Goal: Communication & Community: Ask a question

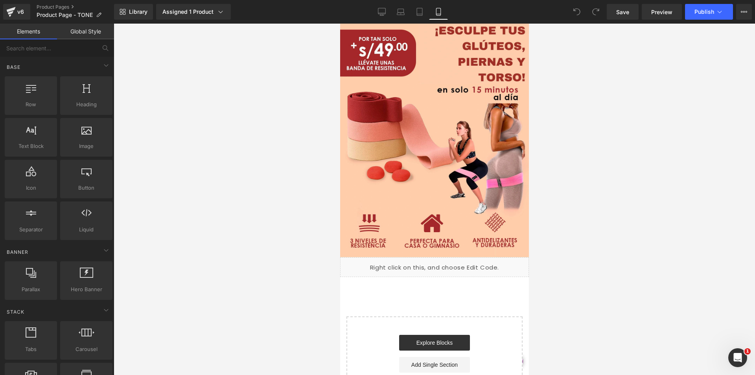
scroll to position [2079, 0]
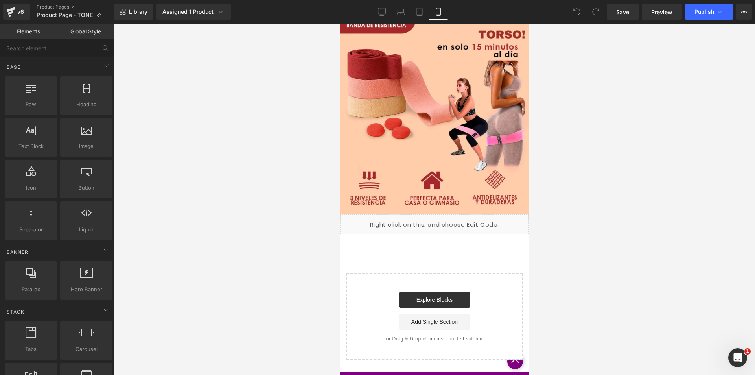
click at [444, 214] on div "Liquid" at bounding box center [434, 224] width 189 height 20
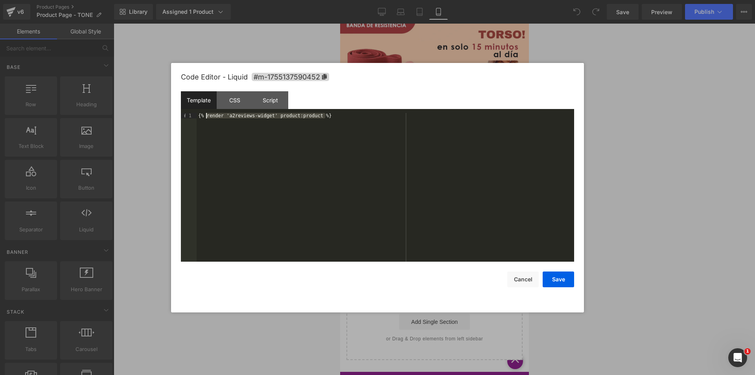
drag, startPoint x: 336, startPoint y: 117, endPoint x: 207, endPoint y: 118, distance: 129.0
click at [207, 118] on div "{% render 'a2reviews-widget' product:product %}" at bounding box center [386, 193] width 378 height 160
click at [342, 118] on div "{% render 'a2reviews-widget' product:product %}" at bounding box center [386, 187] width 378 height 149
drag, startPoint x: 335, startPoint y: 116, endPoint x: 182, endPoint y: 113, distance: 153.8
click at [182, 113] on pre "1 {% render 'a2reviews-widget' product:product %} XXXXXXXXXXXXXXXXXXXXXXXXXXXXX…" at bounding box center [377, 187] width 393 height 149
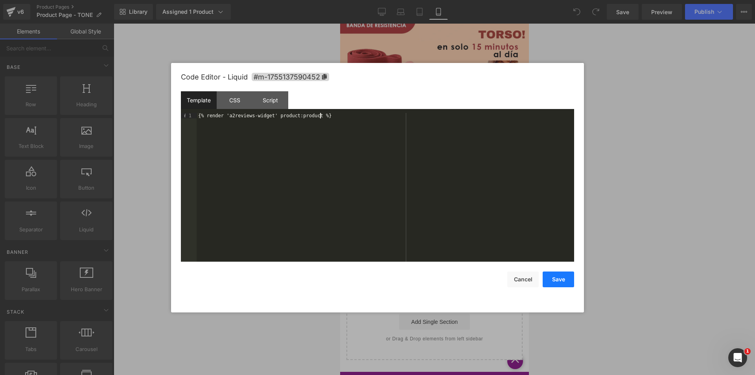
click at [558, 280] on button "Save" at bounding box center [558, 279] width 31 height 16
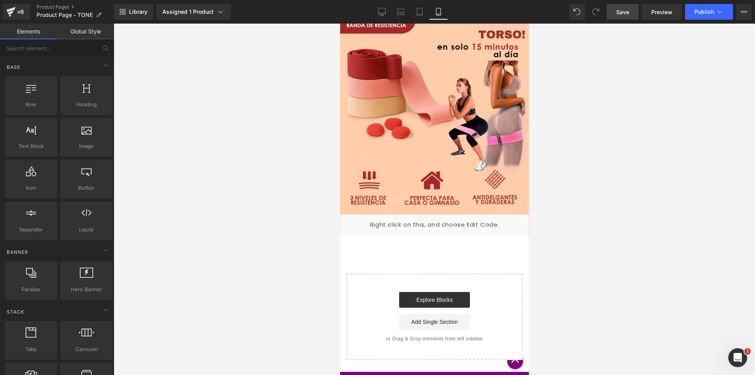
click at [620, 13] on span "Save" at bounding box center [622, 12] width 13 height 8
click at [710, 9] on span "Publish" at bounding box center [704, 12] width 20 height 6
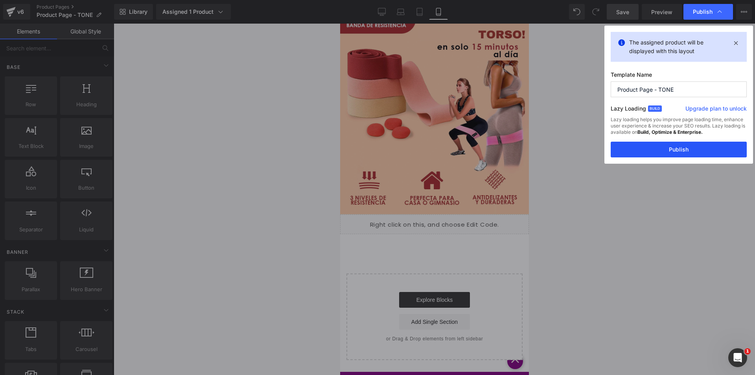
click at [677, 146] on button "Publish" at bounding box center [679, 150] width 136 height 16
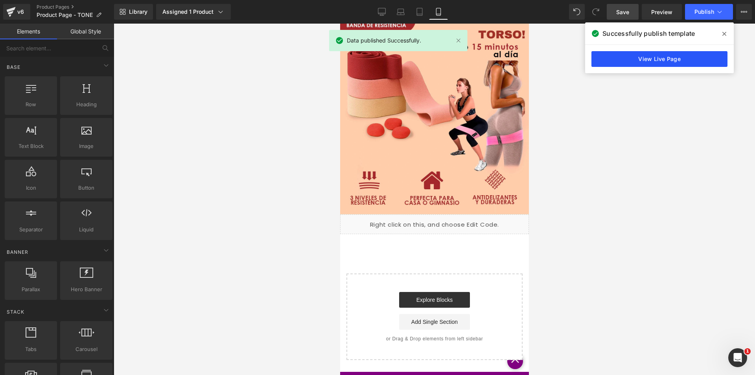
click at [680, 60] on link "View Live Page" at bounding box center [659, 59] width 136 height 16
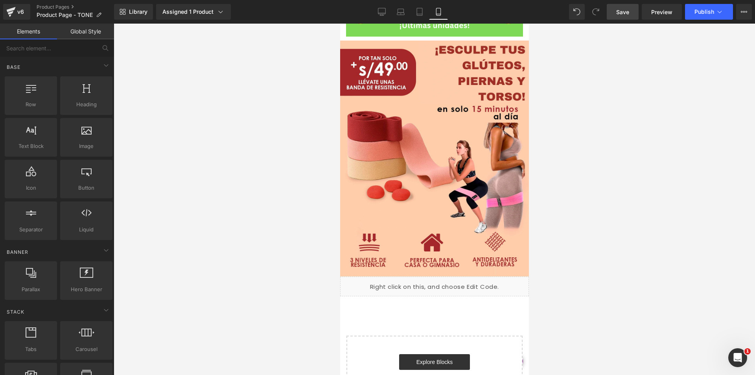
scroll to position [2040, 0]
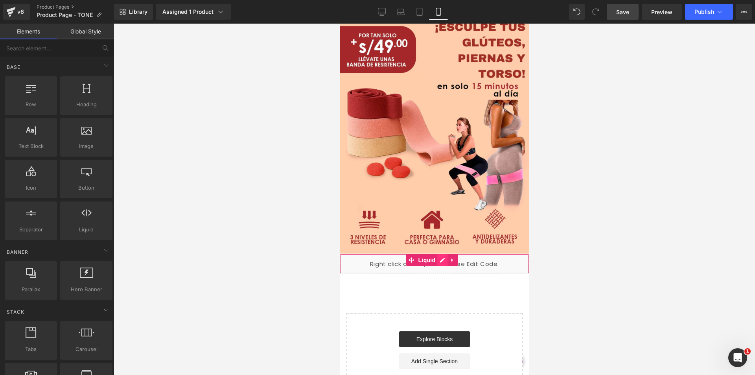
click at [442, 254] on div "Liquid" at bounding box center [434, 264] width 189 height 20
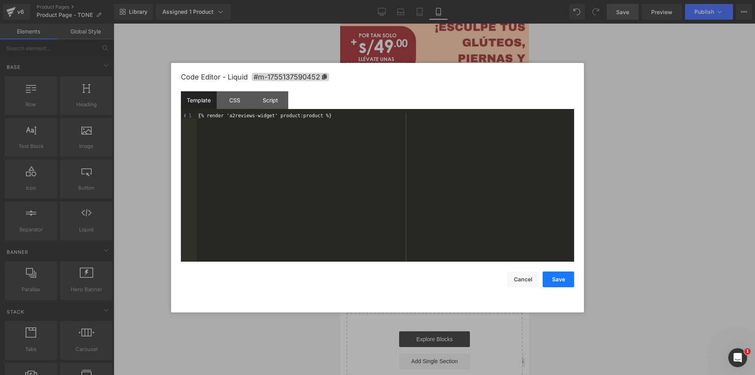
click at [560, 275] on button "Save" at bounding box center [558, 279] width 31 height 16
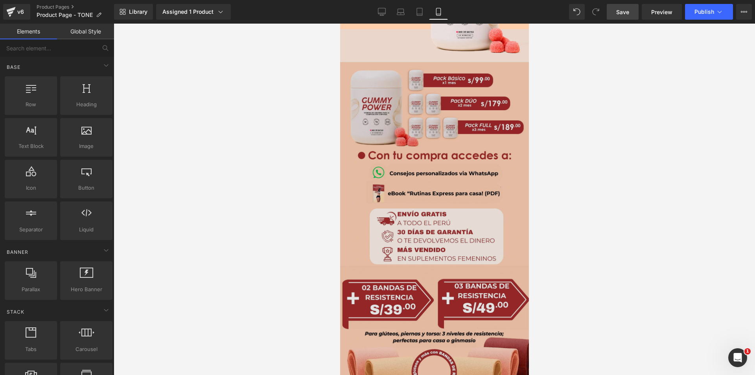
scroll to position [1568, 0]
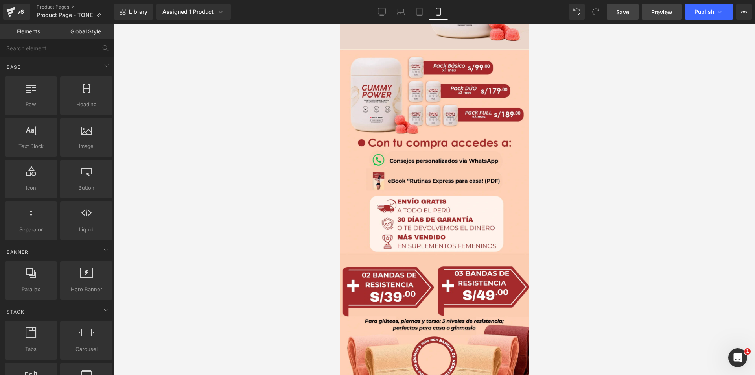
click at [665, 11] on span "Preview" at bounding box center [661, 12] width 21 height 8
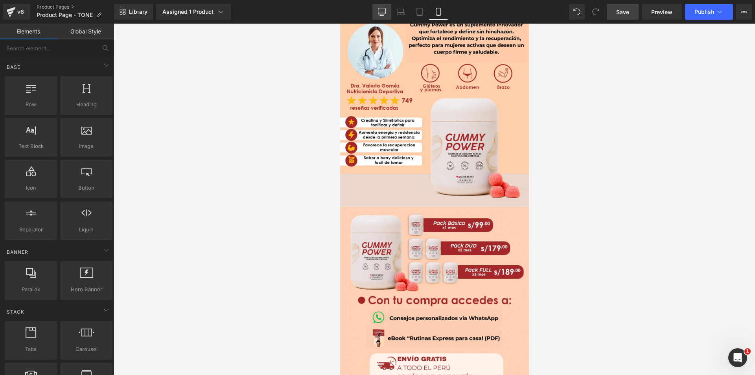
click at [381, 12] on icon at bounding box center [382, 12] width 8 height 8
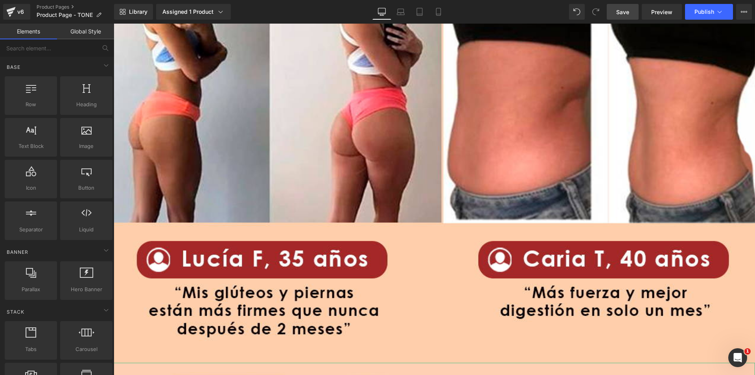
scroll to position [3625, 0]
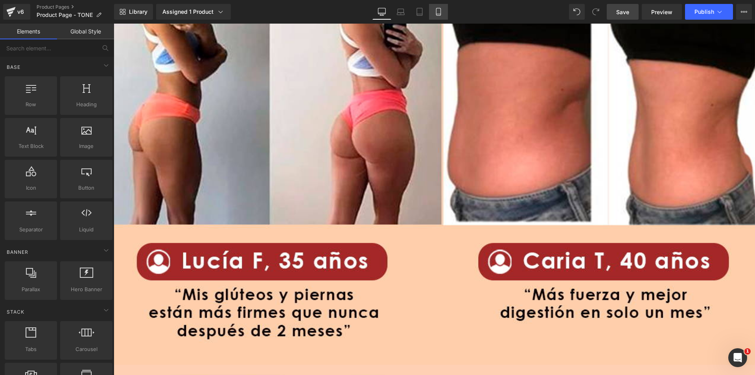
click at [440, 13] on icon at bounding box center [439, 12] width 8 height 8
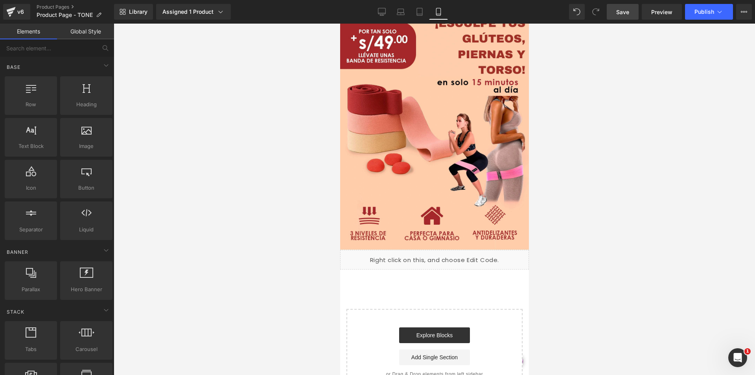
scroll to position [2045, 0]
click at [623, 12] on span "Save" at bounding box center [622, 12] width 13 height 8
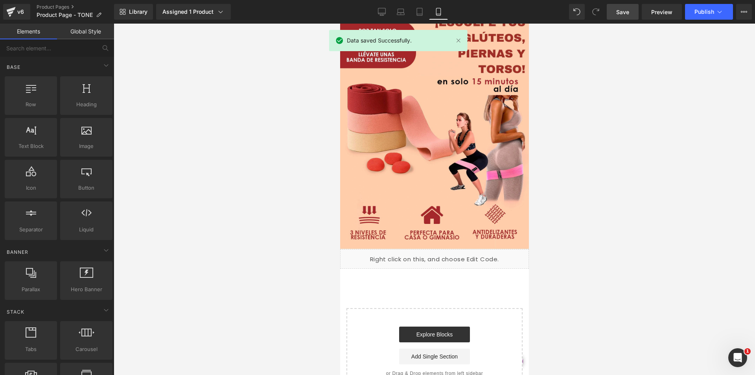
click at [440, 253] on icon at bounding box center [440, 255] width 4 height 5
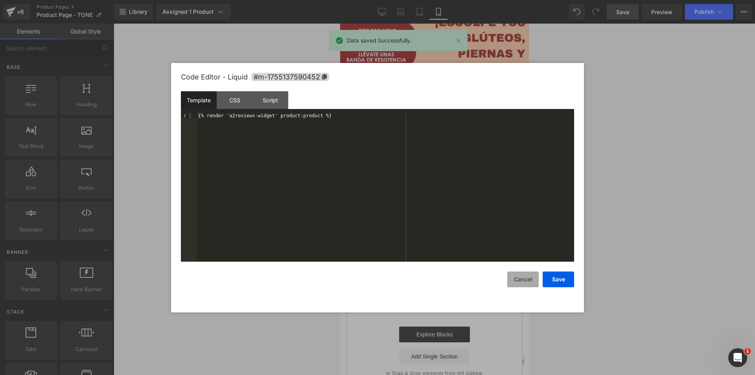
click at [530, 277] on button "Cancel" at bounding box center [522, 279] width 31 height 16
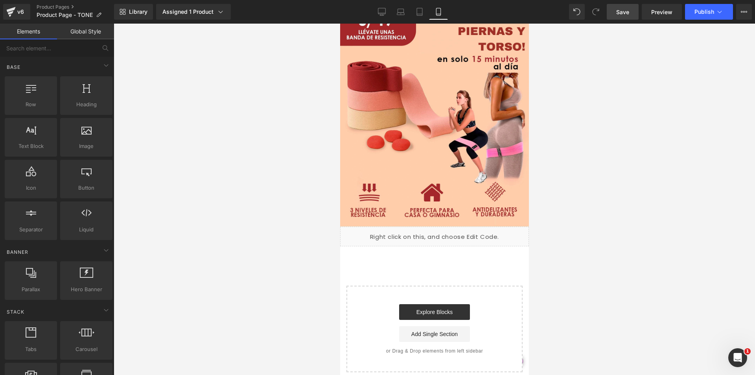
scroll to position [2079, 0]
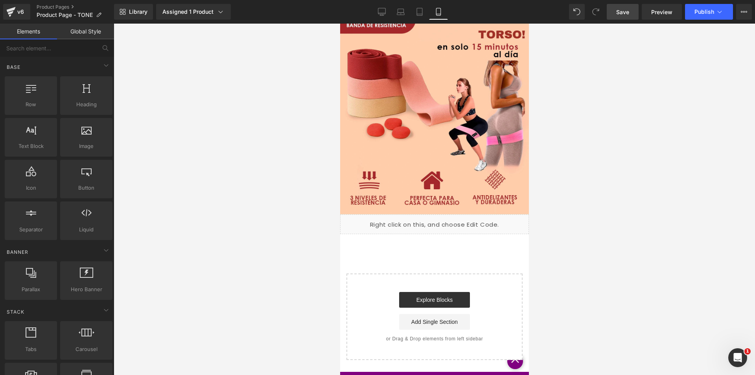
click at [499, 292] on div "Explore Blocks Add Single Section" at bounding box center [434, 311] width 151 height 38
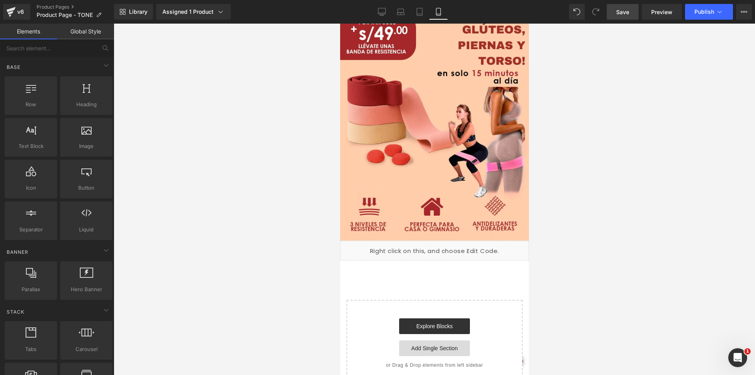
scroll to position [2040, 0]
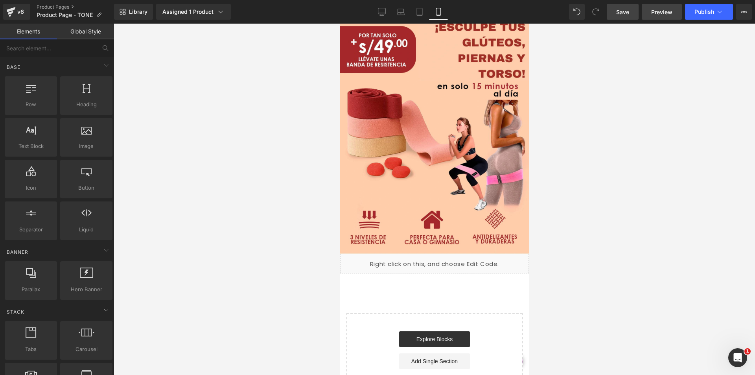
click at [665, 15] on span "Preview" at bounding box center [661, 12] width 21 height 8
click at [448, 254] on link at bounding box center [452, 260] width 10 height 12
click at [461, 254] on link at bounding box center [457, 260] width 10 height 12
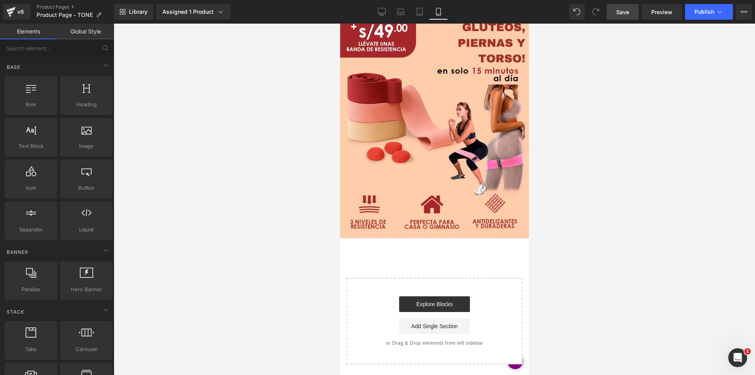
scroll to position [2060, 0]
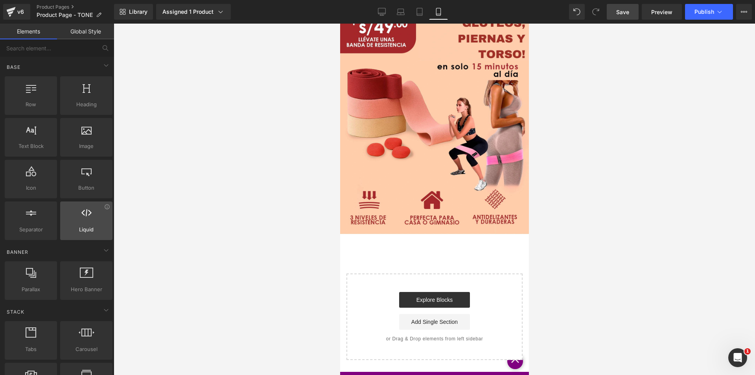
click at [88, 214] on icon at bounding box center [86, 213] width 10 height 10
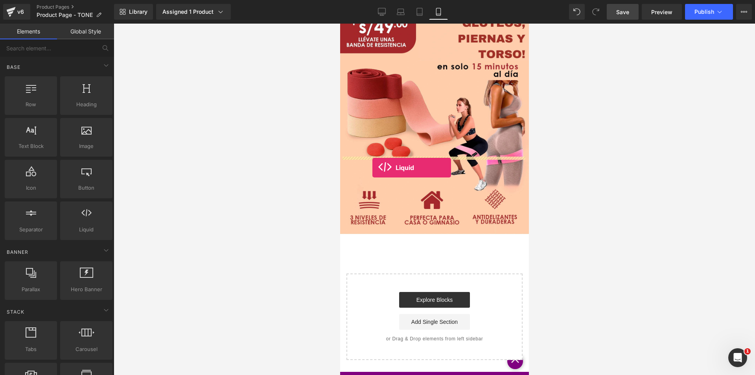
drag, startPoint x: 433, startPoint y: 237, endPoint x: 372, endPoint y: 168, distance: 92.5
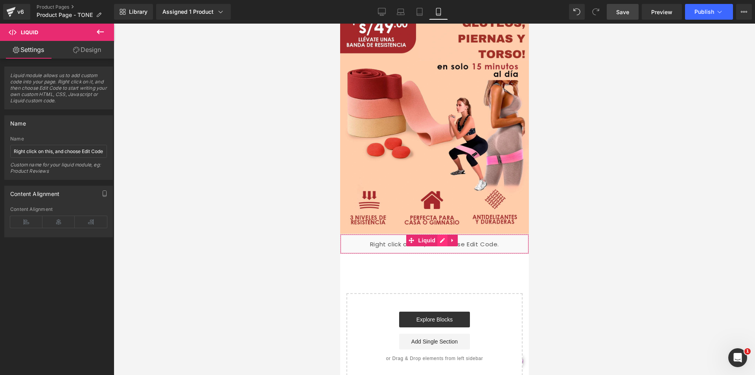
click at [443, 234] on div "Liquid" at bounding box center [434, 244] width 189 height 20
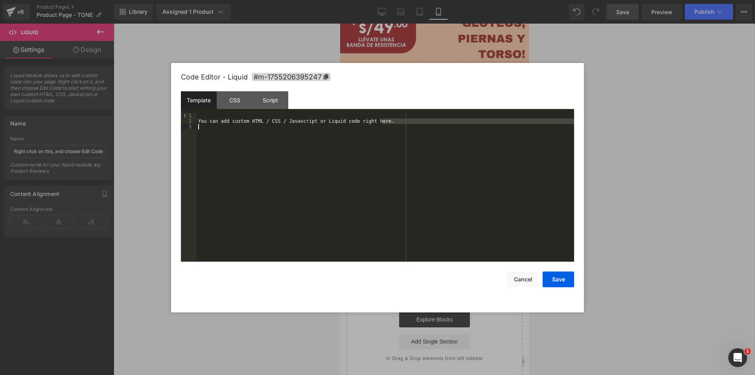
drag, startPoint x: 385, startPoint y: 118, endPoint x: 179, endPoint y: 126, distance: 206.2
click at [179, 126] on div "Code Editor - Liquid #m-1755206395247 Template CSS Script Data 1 2 3 You can ad…" at bounding box center [377, 187] width 413 height 249
click at [391, 120] on div "You can add custom HTML / CSS / Javascript or Liquid code right here." at bounding box center [386, 187] width 378 height 149
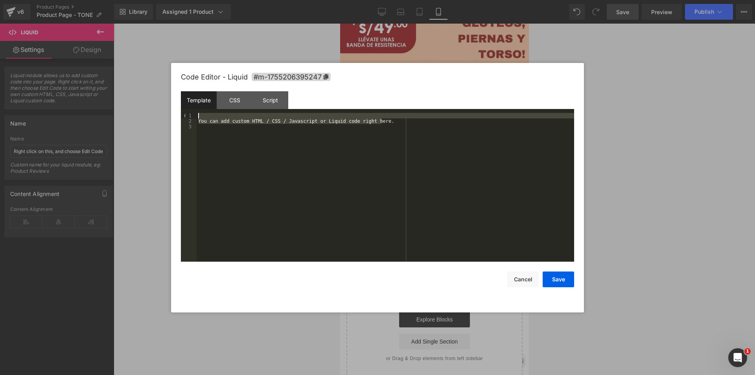
drag, startPoint x: 391, startPoint y: 120, endPoint x: 199, endPoint y: 113, distance: 192.8
click at [199, 113] on div "You can add custom HTML / CSS / Javascript or Liquid code right here." at bounding box center [386, 193] width 378 height 160
click at [212, 132] on div "{% render 'a2reviews-widget' product:product %}" at bounding box center [386, 193] width 378 height 160
click at [555, 279] on button "Save" at bounding box center [558, 279] width 31 height 16
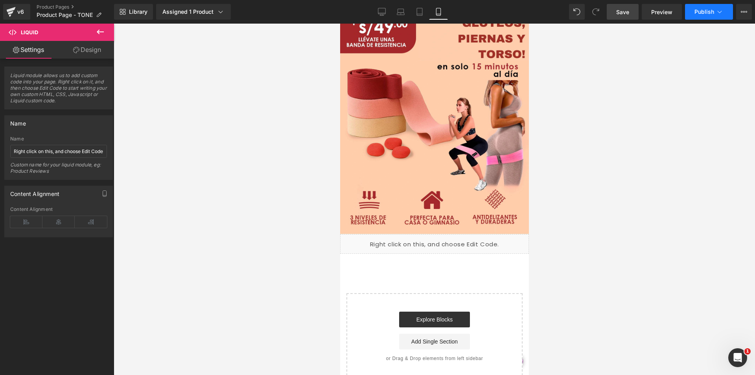
click at [703, 13] on span "Publish" at bounding box center [704, 12] width 20 height 6
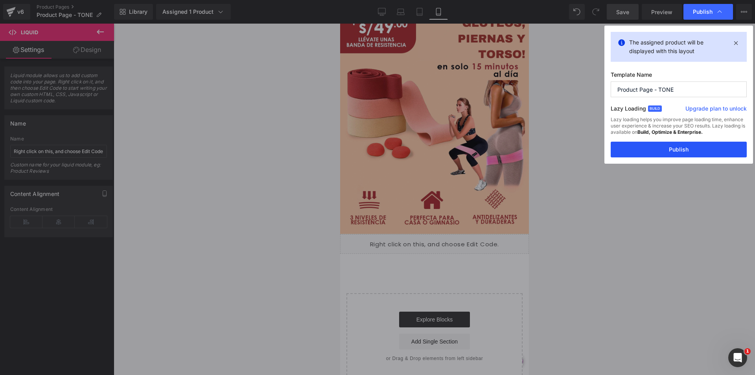
click at [690, 151] on button "Publish" at bounding box center [679, 150] width 136 height 16
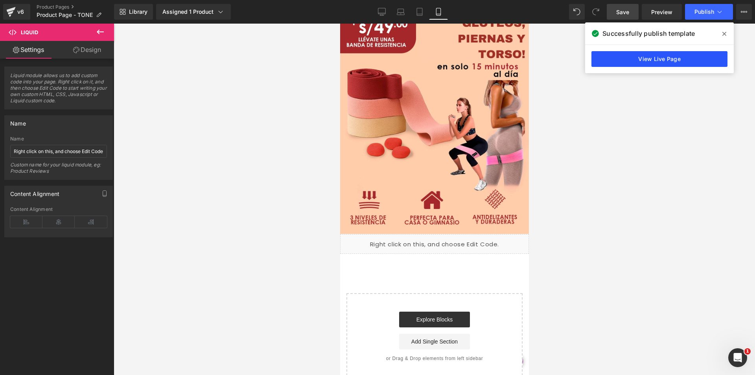
click at [659, 56] on link "View Live Page" at bounding box center [659, 59] width 136 height 16
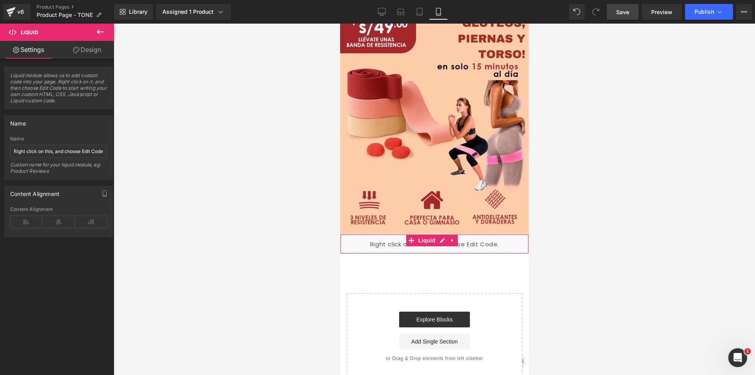
click at [39, 136] on div "Name" at bounding box center [58, 139] width 97 height 6
click at [24, 136] on div "Name" at bounding box center [58, 139] width 97 height 6
click at [451, 239] on icon at bounding box center [452, 241] width 2 height 4
click at [456, 238] on icon at bounding box center [458, 241] width 6 height 6
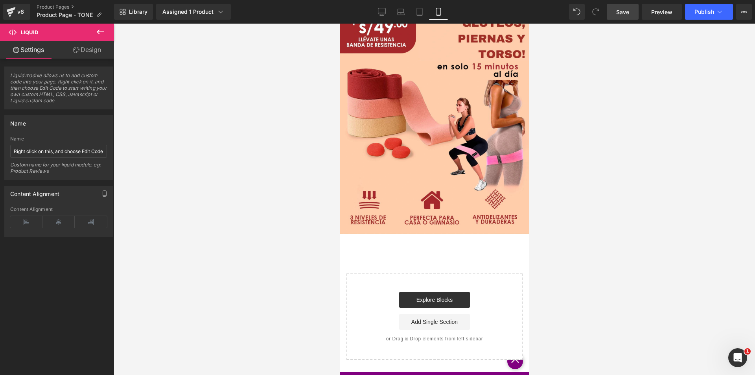
scroll to position [2056, 0]
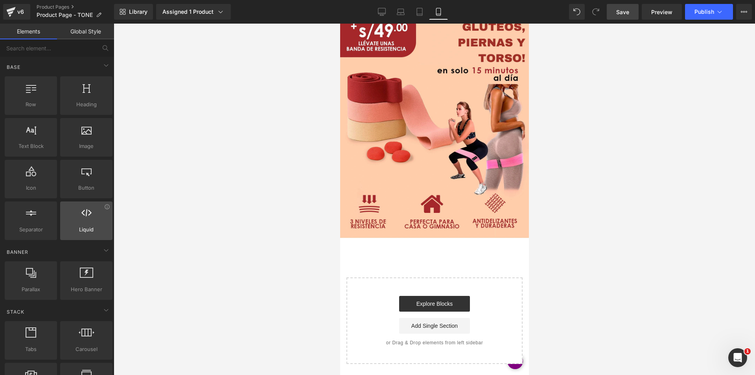
click at [82, 217] on icon at bounding box center [86, 213] width 10 height 10
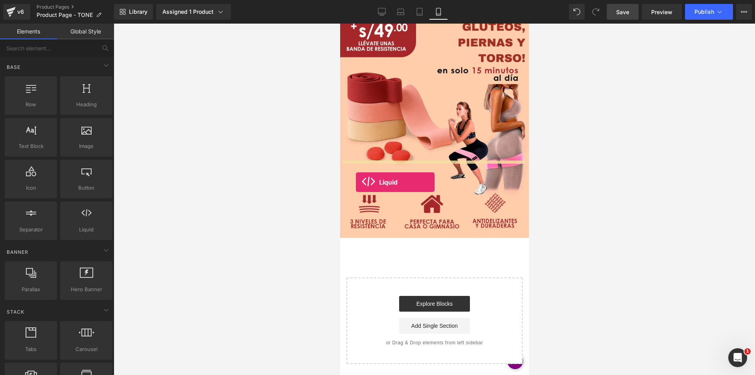
drag, startPoint x: 431, startPoint y: 242, endPoint x: 355, endPoint y: 182, distance: 96.3
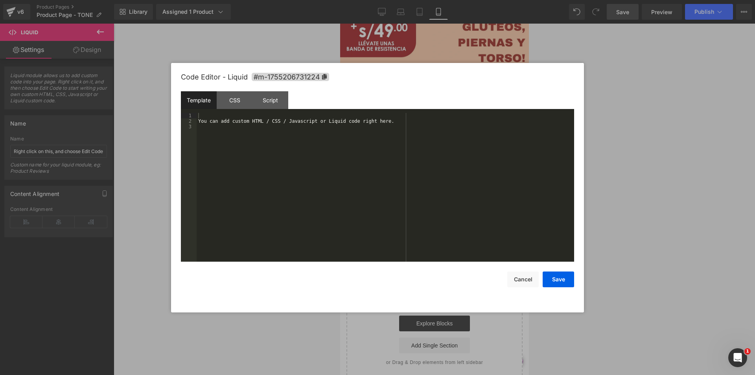
click at [442, 238] on div "Liquid" at bounding box center [434, 248] width 189 height 20
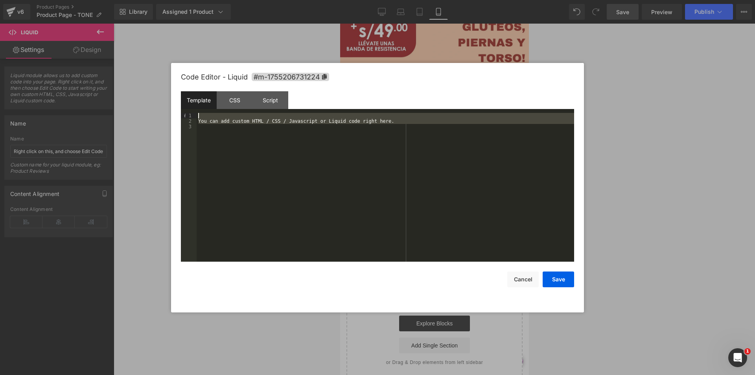
drag, startPoint x: 390, startPoint y: 125, endPoint x: 173, endPoint y: 107, distance: 218.2
click at [173, 107] on div "Code Editor - Liquid #m-1755206731224 Template CSS Script Data 1 2 3 You can ad…" at bounding box center [377, 187] width 413 height 249
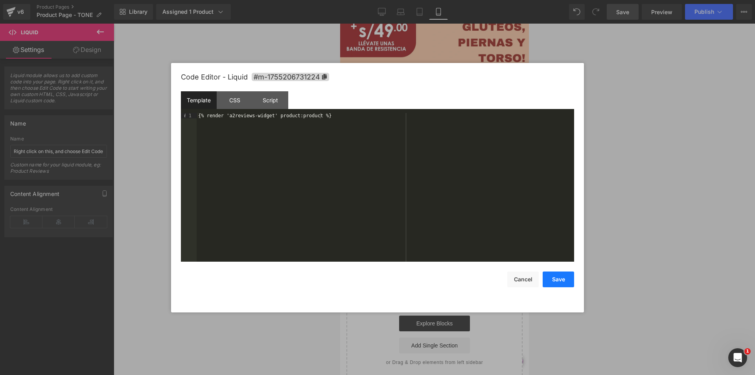
click at [555, 276] on button "Save" at bounding box center [558, 279] width 31 height 16
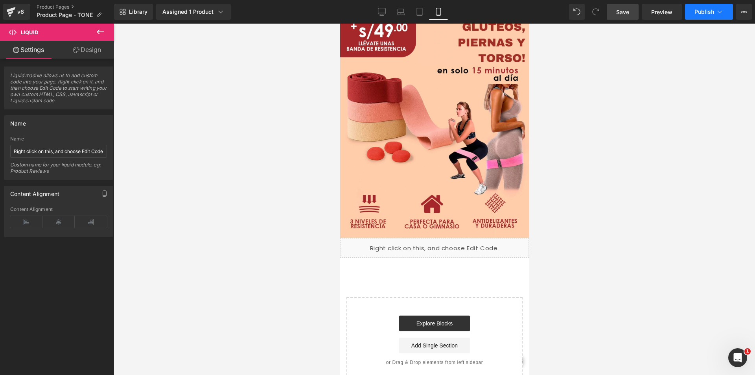
click at [708, 12] on span "Publish" at bounding box center [704, 12] width 20 height 6
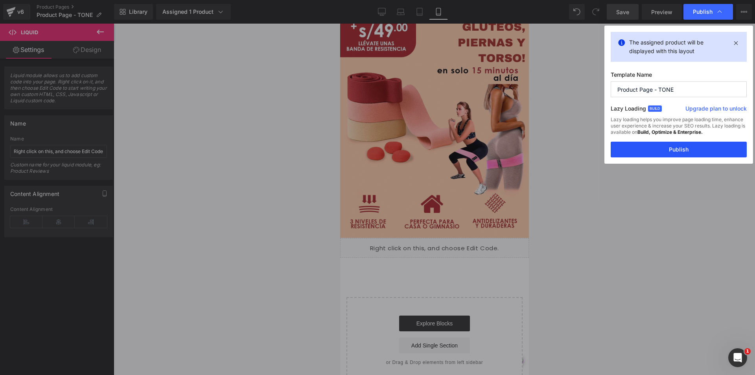
click at [682, 151] on button "Publish" at bounding box center [679, 150] width 136 height 16
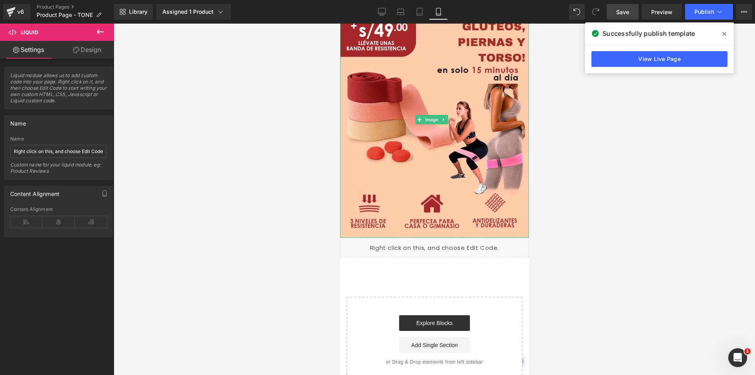
scroll to position [2079, 0]
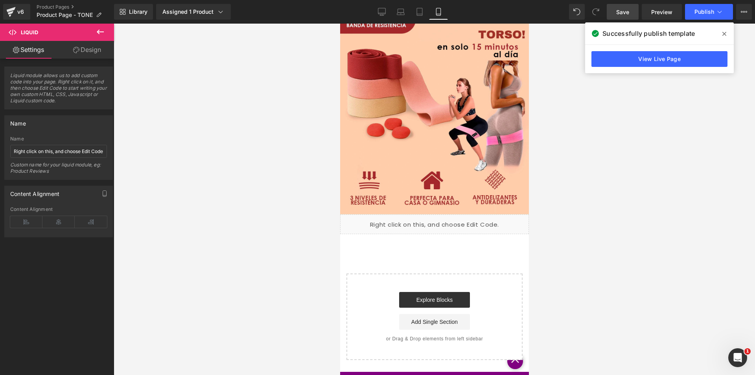
click at [656, 123] on div at bounding box center [434, 199] width 641 height 351
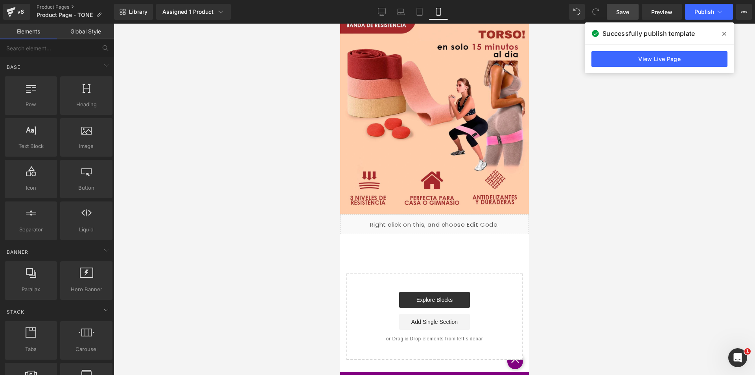
click at [726, 29] on span at bounding box center [724, 34] width 13 height 13
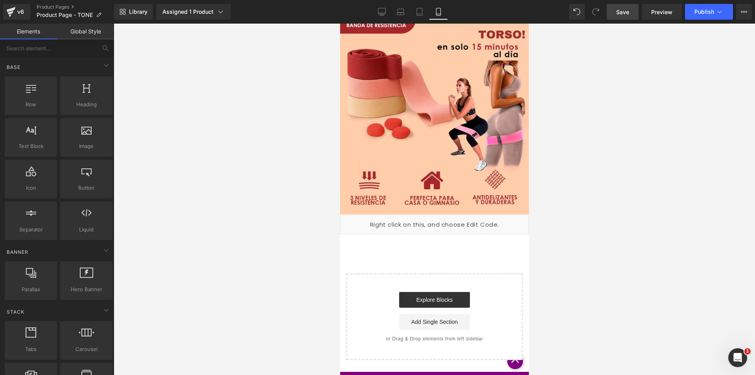
click at [629, 123] on div at bounding box center [434, 199] width 641 height 351
click at [669, 12] on span "Preview" at bounding box center [661, 12] width 21 height 8
click at [481, 214] on div "Liquid" at bounding box center [434, 224] width 189 height 20
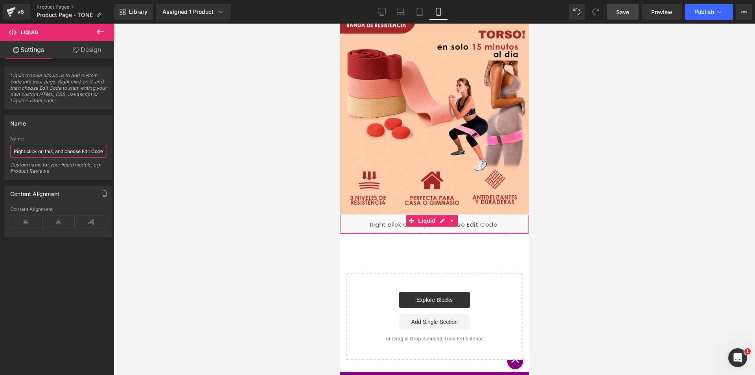
click at [52, 151] on input "Right click on this, and choose Edit Code." at bounding box center [58, 151] width 97 height 13
click at [480, 214] on div "Liquid" at bounding box center [434, 224] width 189 height 20
click at [23, 222] on icon at bounding box center [26, 222] width 32 height 12
click at [56, 221] on icon at bounding box center [58, 222] width 32 height 12
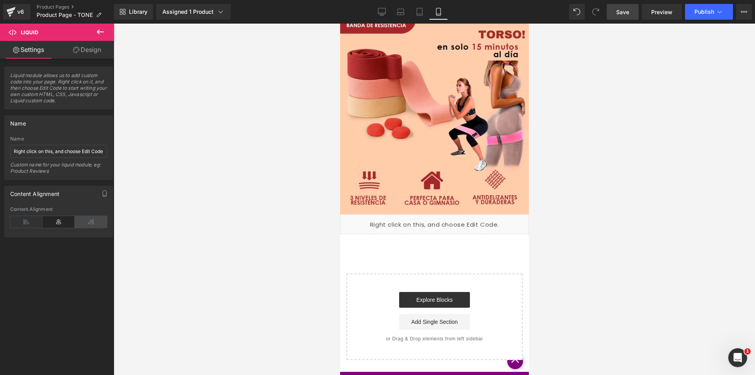
click at [88, 219] on icon at bounding box center [91, 222] width 32 height 12
click at [103, 193] on icon "button" at bounding box center [104, 193] width 6 height 6
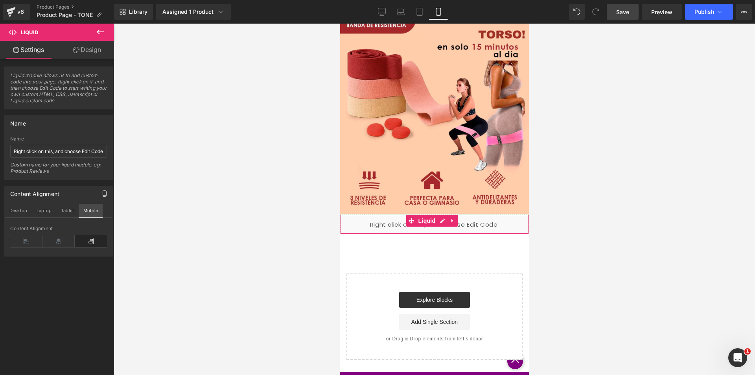
click at [91, 211] on button "Mobile" at bounding box center [91, 210] width 24 height 13
click at [15, 213] on button "Desktop" at bounding box center [18, 210] width 27 height 13
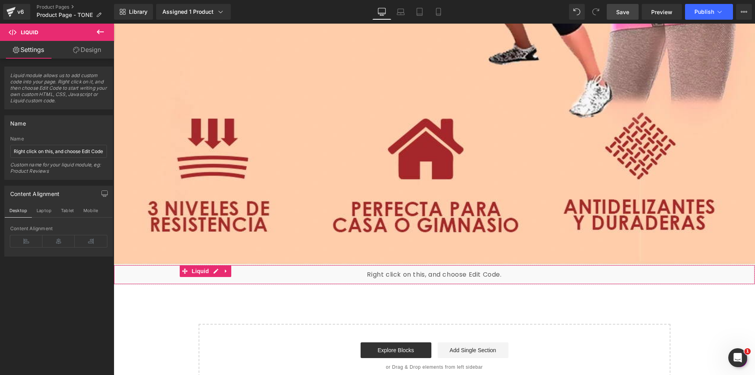
scroll to position [7194, 0]
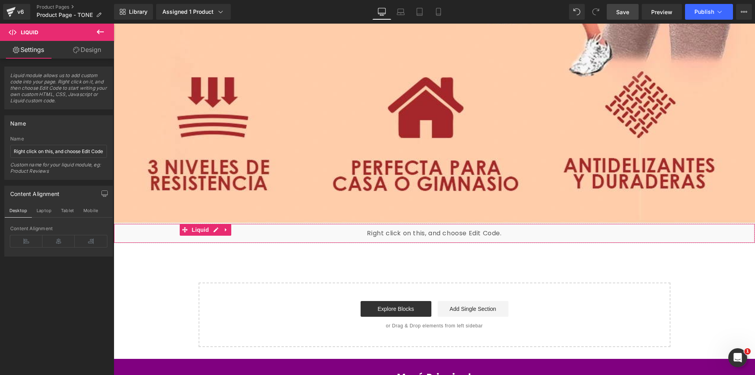
click at [90, 212] on button "Mobile" at bounding box center [91, 210] width 24 height 13
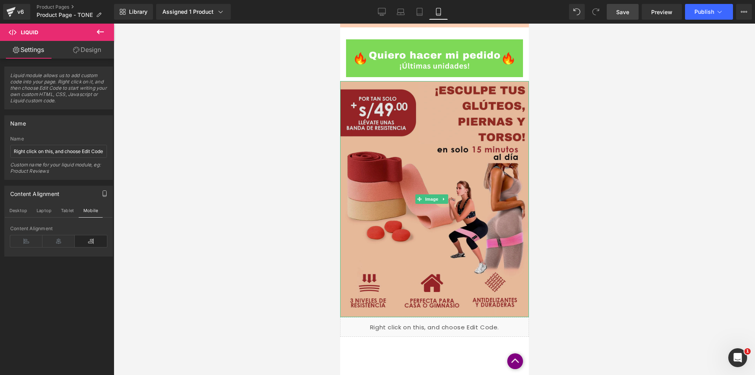
scroll to position [1979, 0]
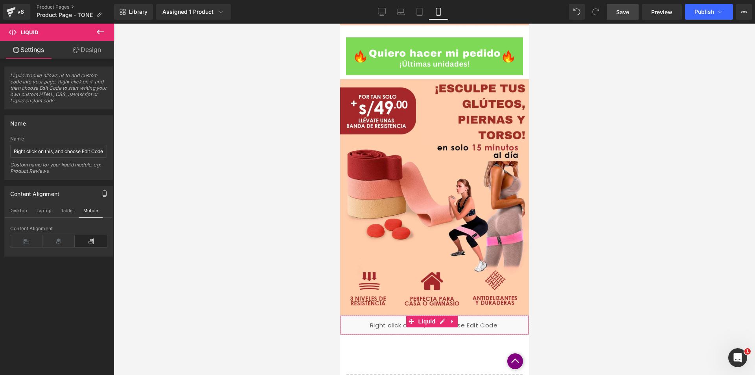
click at [443, 315] on div "Liquid" at bounding box center [434, 325] width 189 height 20
click at [466, 315] on div "Liquid" at bounding box center [434, 325] width 189 height 20
click at [11, 31] on icon at bounding box center [13, 32] width 8 height 8
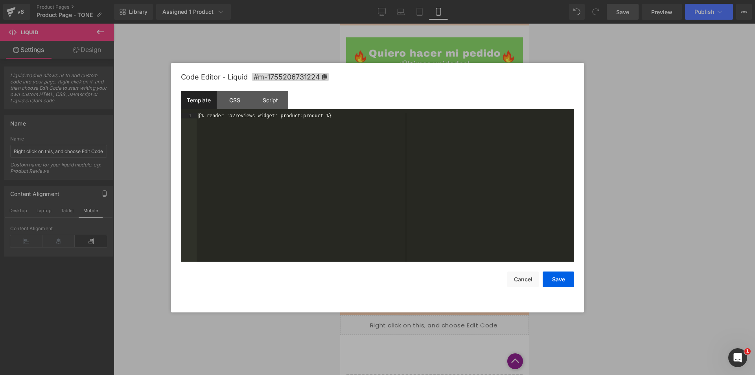
click at [442, 315] on div "Liquid" at bounding box center [434, 325] width 189 height 20
click at [336, 120] on div "{% render 'a2reviews-widget' product:product %}" at bounding box center [386, 193] width 378 height 160
click at [234, 97] on div "CSS" at bounding box center [235, 100] width 36 height 18
click at [277, 103] on div "Script" at bounding box center [270, 100] width 36 height 18
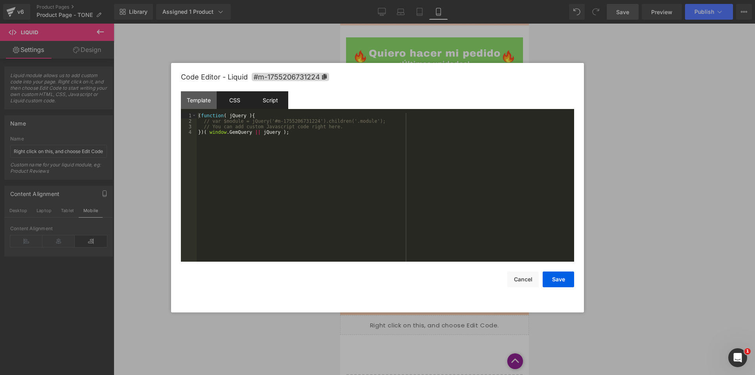
click at [236, 103] on div "CSS" at bounding box center [235, 100] width 36 height 18
click at [200, 98] on div "Template" at bounding box center [199, 100] width 36 height 18
click at [235, 105] on div "CSS" at bounding box center [235, 100] width 36 height 18
click at [274, 103] on div "Script" at bounding box center [270, 100] width 36 height 18
click at [566, 284] on button "Save" at bounding box center [558, 279] width 31 height 16
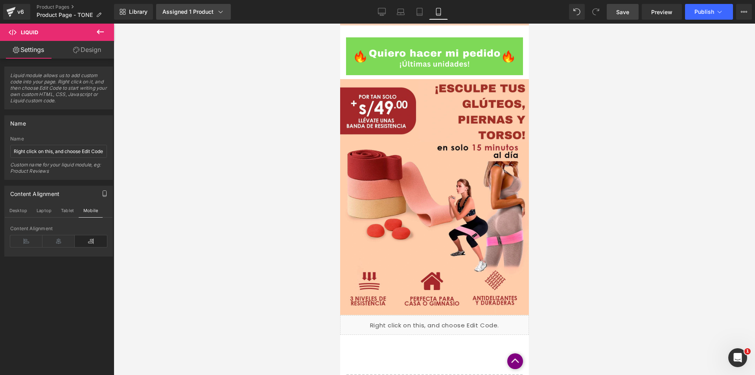
click at [197, 7] on link "Assigned 1 Product" at bounding box center [193, 12] width 75 height 16
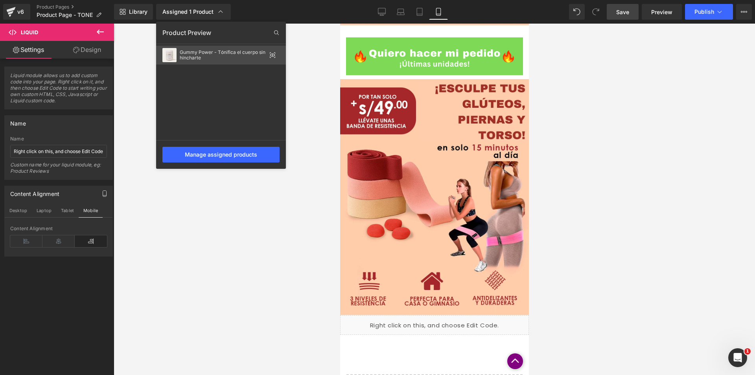
click at [222, 51] on div "Gummy Power - Tónifica el cuerpo sin hincharte" at bounding box center [223, 55] width 87 height 11
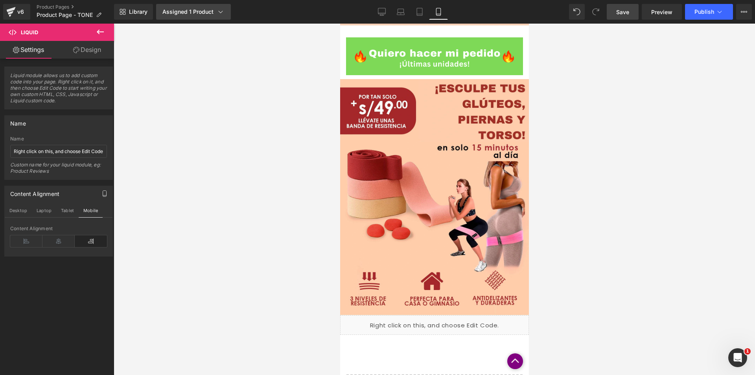
click at [207, 12] on div "Assigned 1 Product" at bounding box center [193, 12] width 62 height 8
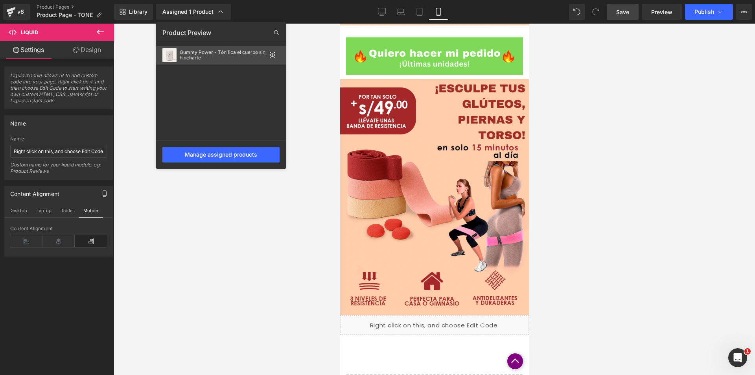
click at [273, 53] on icon at bounding box center [272, 54] width 5 height 3
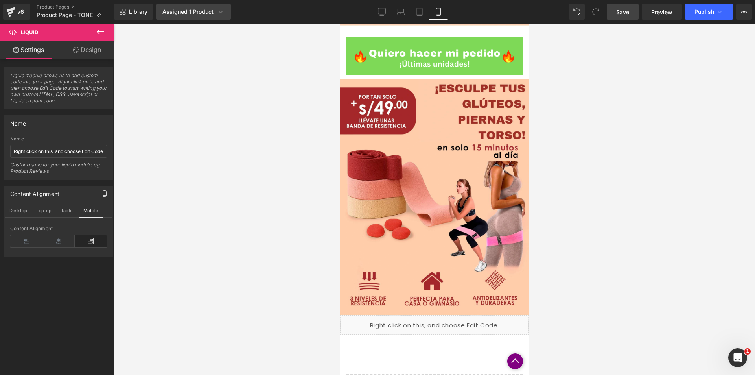
click at [205, 18] on link "Assigned 1 Product" at bounding box center [193, 12] width 75 height 16
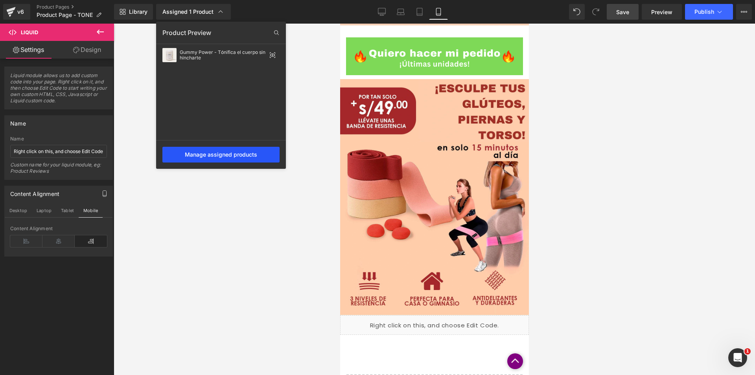
click at [238, 158] on div "Manage assigned products" at bounding box center [220, 155] width 117 height 16
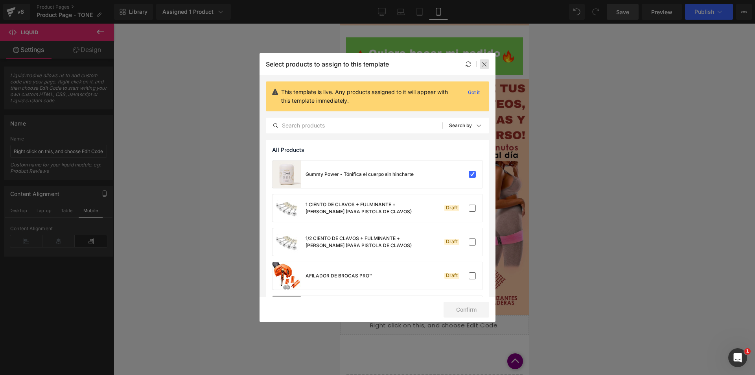
click at [485, 65] on icon at bounding box center [484, 64] width 6 height 6
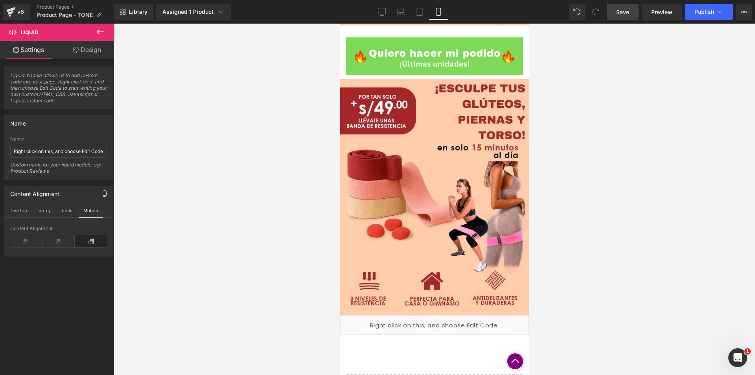
click at [630, 16] on link "Save" at bounding box center [623, 12] width 32 height 16
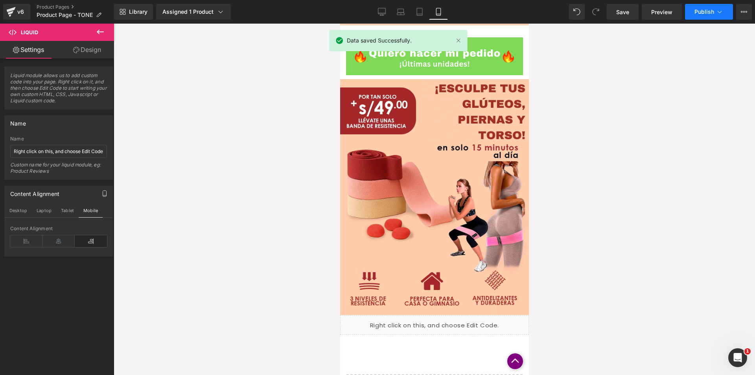
click at [702, 11] on span "Publish" at bounding box center [704, 12] width 20 height 6
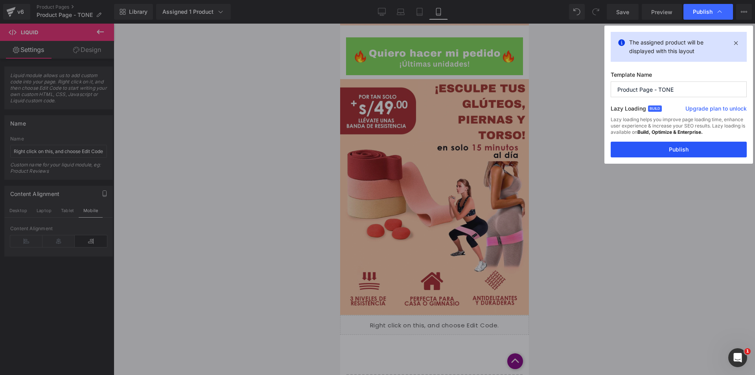
click at [668, 149] on button "Publish" at bounding box center [679, 150] width 136 height 16
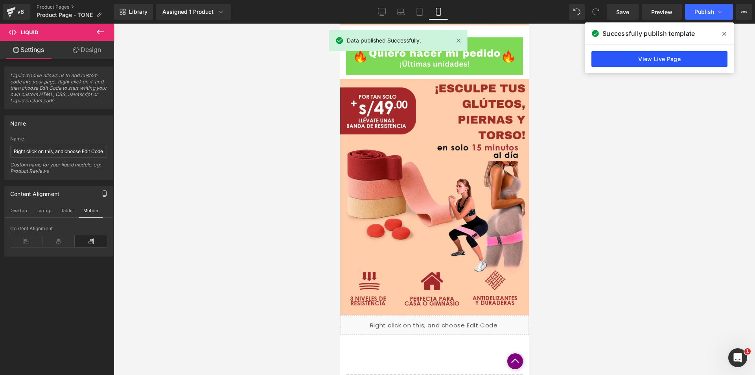
click at [671, 64] on link "View Live Page" at bounding box center [659, 59] width 136 height 16
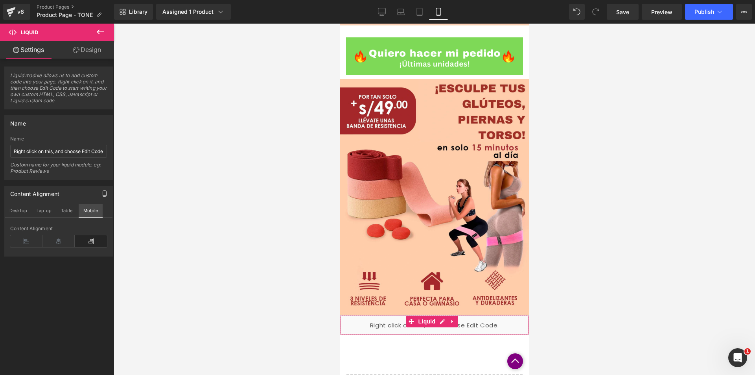
click at [87, 209] on button "Mobile" at bounding box center [91, 210] width 24 height 13
click at [28, 33] on span "Liquid" at bounding box center [29, 32] width 17 height 6
click at [102, 30] on icon at bounding box center [100, 31] width 9 height 9
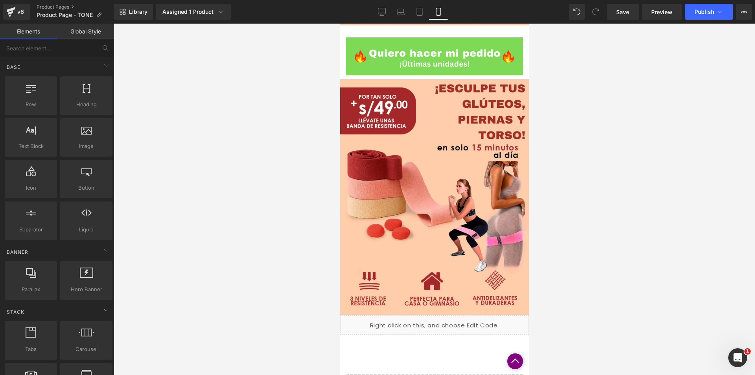
click at [443, 315] on div "Liquid" at bounding box center [434, 325] width 189 height 20
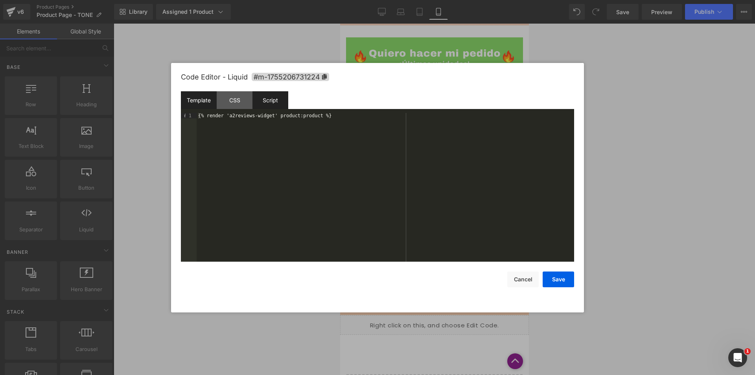
click at [262, 101] on div "Script" at bounding box center [270, 100] width 36 height 18
click at [565, 280] on button "Save" at bounding box center [558, 279] width 31 height 16
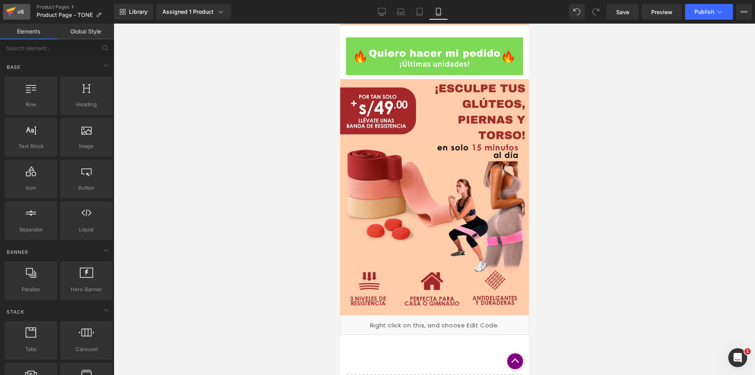
click at [16, 13] on div "v6" at bounding box center [21, 12] width 10 height 10
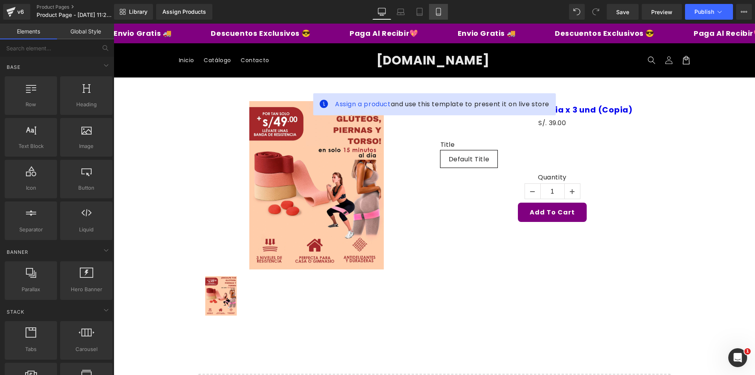
click at [438, 12] on icon at bounding box center [439, 12] width 8 height 8
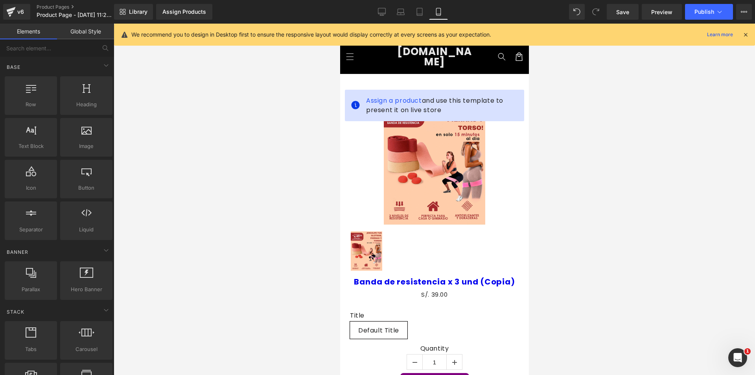
click at [746, 33] on icon at bounding box center [745, 34] width 7 height 7
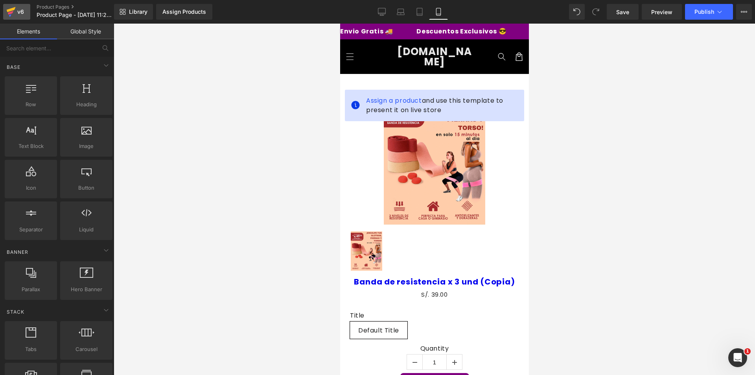
click at [24, 15] on div "v6" at bounding box center [21, 12] width 10 height 10
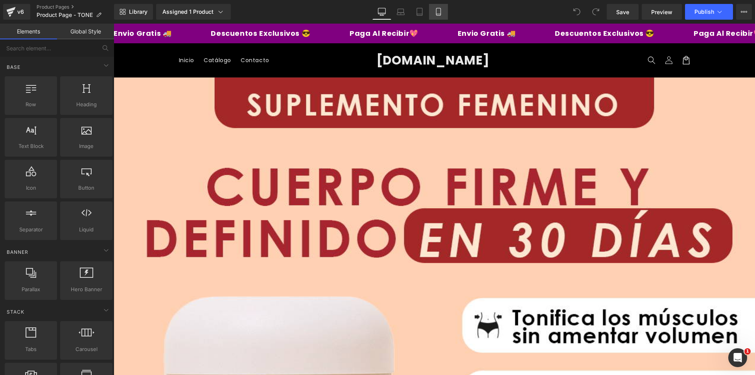
click at [440, 14] on icon at bounding box center [438, 14] width 4 height 0
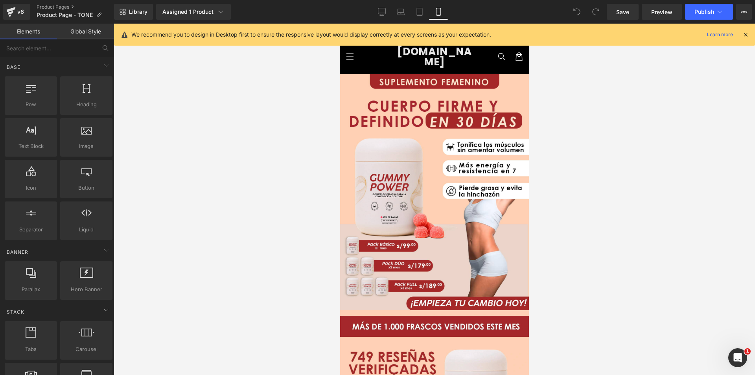
click at [750, 35] on div "We recommend you to design in Desktop first to ensure the responsive layout wou…" at bounding box center [434, 35] width 641 height 22
click at [745, 33] on icon at bounding box center [745, 34] width 7 height 7
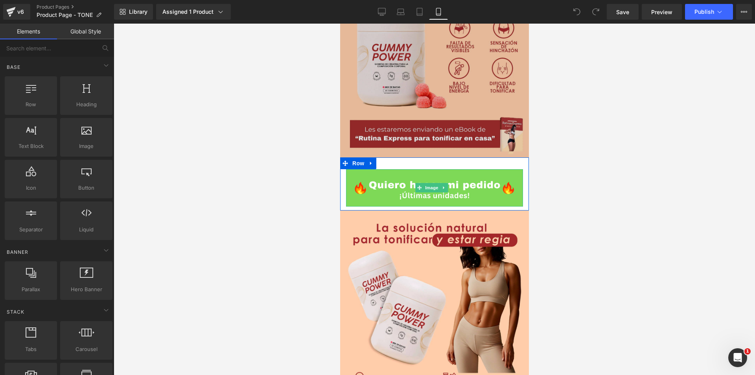
scroll to position [551, 0]
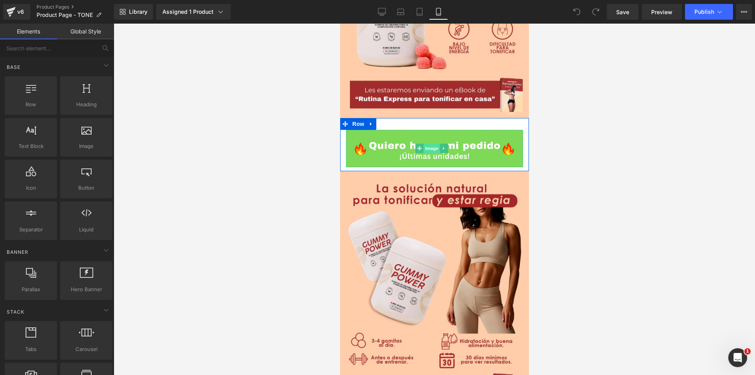
click at [435, 144] on span "Image" at bounding box center [431, 148] width 17 height 9
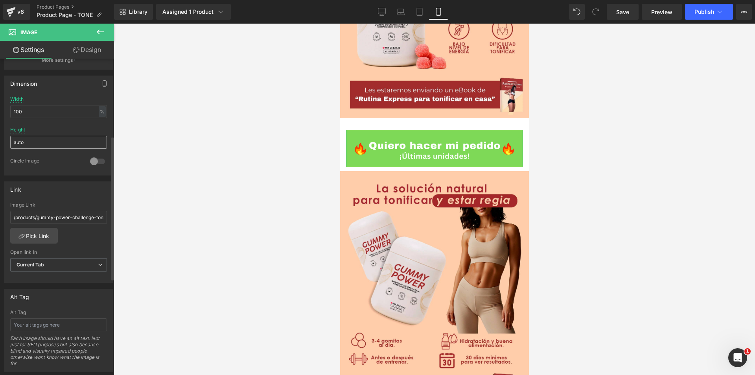
scroll to position [264, 0]
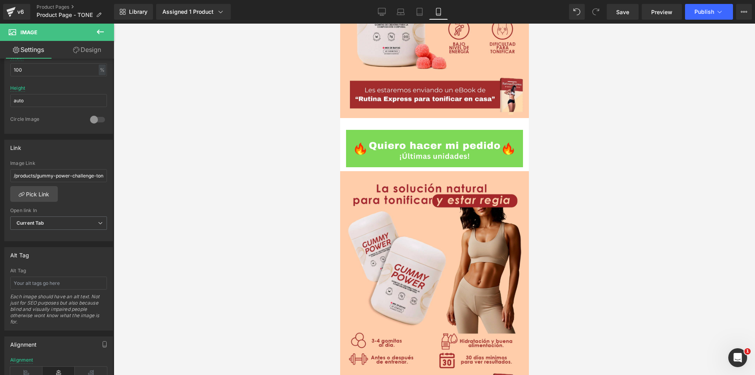
click at [103, 33] on icon at bounding box center [100, 31] width 9 height 9
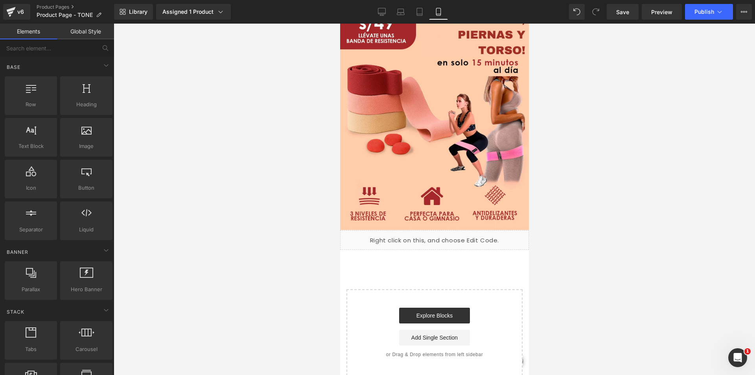
scroll to position [2079, 0]
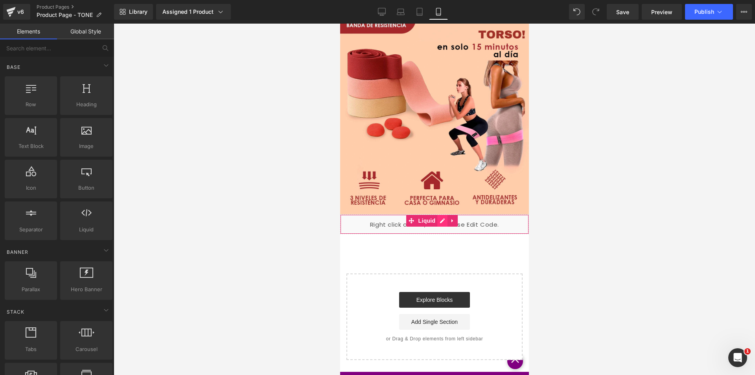
click at [443, 214] on div "Liquid" at bounding box center [434, 224] width 189 height 20
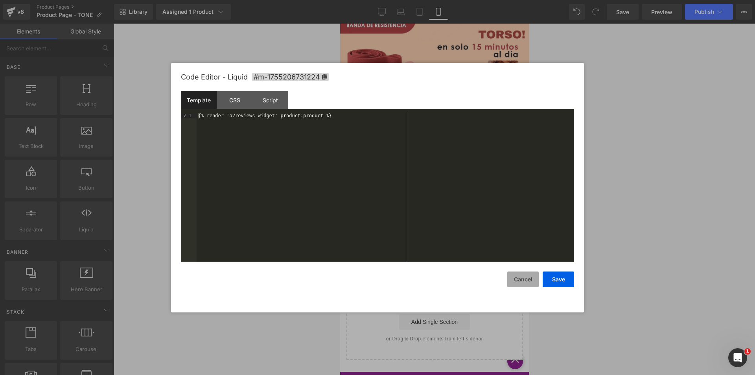
click at [524, 278] on button "Cancel" at bounding box center [522, 279] width 31 height 16
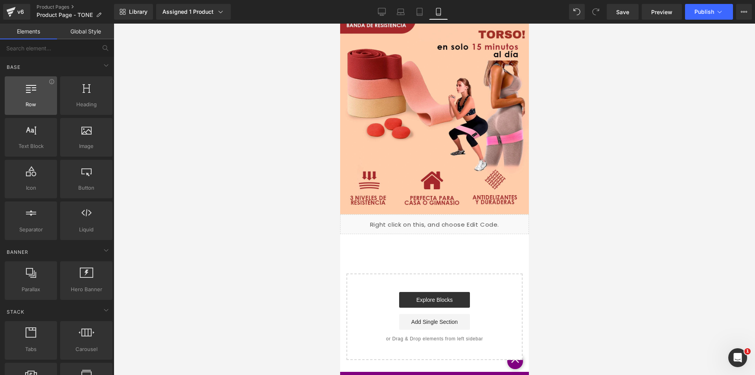
click at [23, 96] on div at bounding box center [31, 92] width 48 height 18
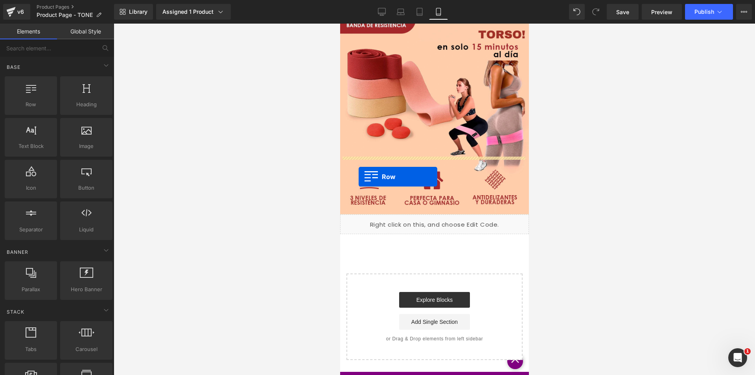
drag, startPoint x: 375, startPoint y: 123, endPoint x: 358, endPoint y: 177, distance: 56.0
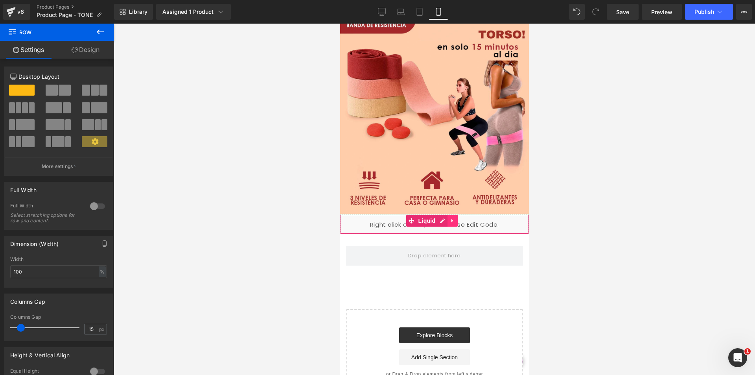
click at [452, 217] on icon at bounding box center [452, 220] width 6 height 6
click at [456, 218] on icon at bounding box center [458, 221] width 6 height 6
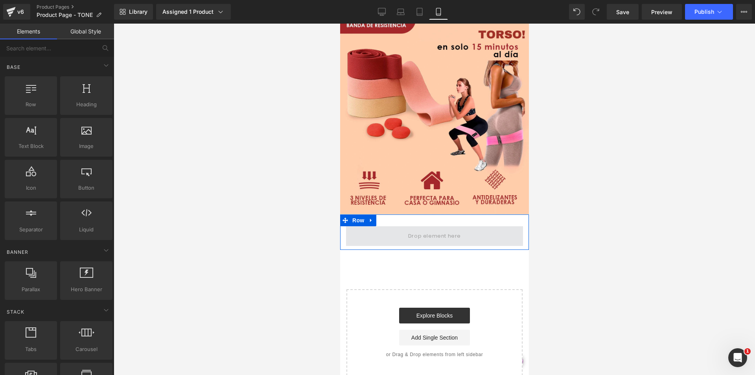
click at [431, 229] on span at bounding box center [434, 235] width 58 height 13
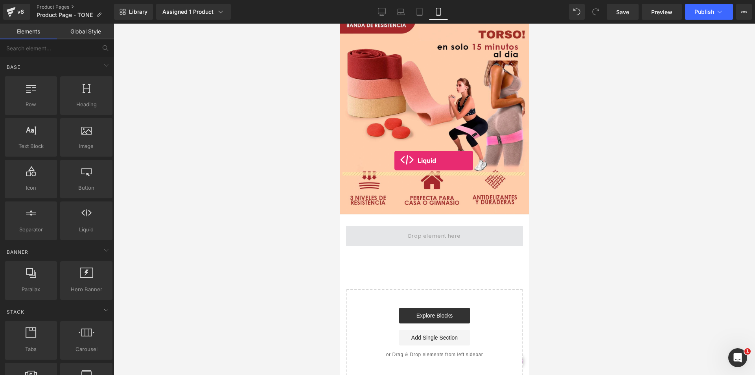
drag, startPoint x: 427, startPoint y: 254, endPoint x: 394, endPoint y: 160, distance: 98.9
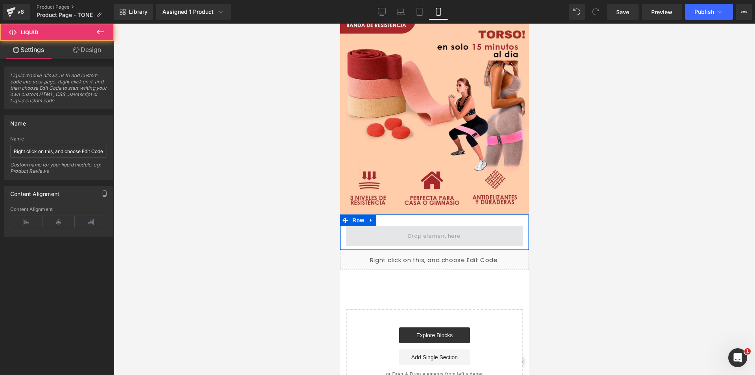
drag, startPoint x: 466, startPoint y: 182, endPoint x: 470, endPoint y: 160, distance: 22.4
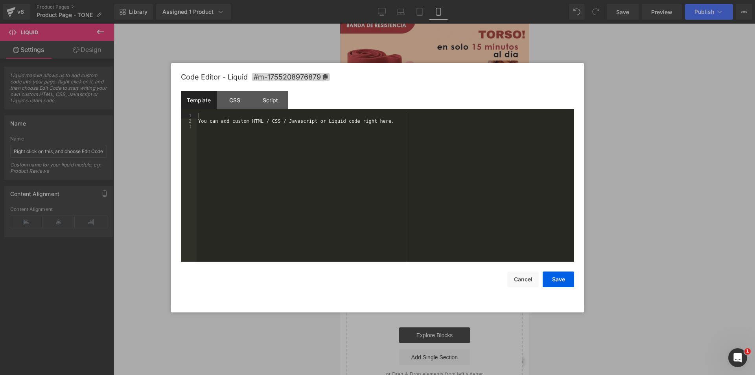
click at [442, 250] on div "Liquid" at bounding box center [434, 260] width 189 height 20
click at [511, 279] on button "Cancel" at bounding box center [522, 279] width 31 height 16
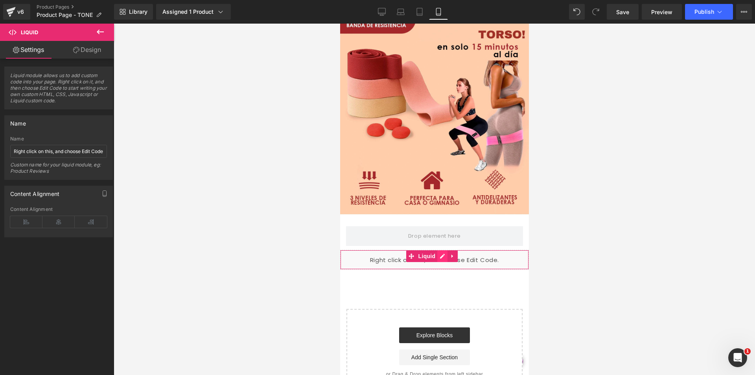
click at [440, 250] on div "Liquid" at bounding box center [434, 260] width 189 height 20
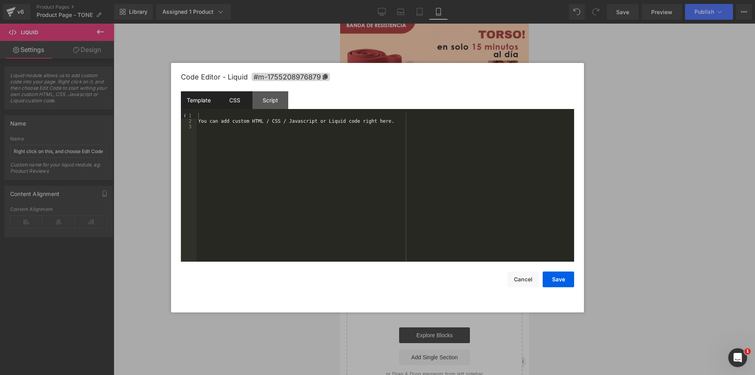
click at [236, 95] on div "CSS" at bounding box center [235, 100] width 36 height 18
click at [272, 99] on div "Script" at bounding box center [270, 100] width 36 height 18
click at [204, 98] on div "Template" at bounding box center [199, 100] width 36 height 18
click at [527, 276] on button "Cancel" at bounding box center [522, 279] width 31 height 16
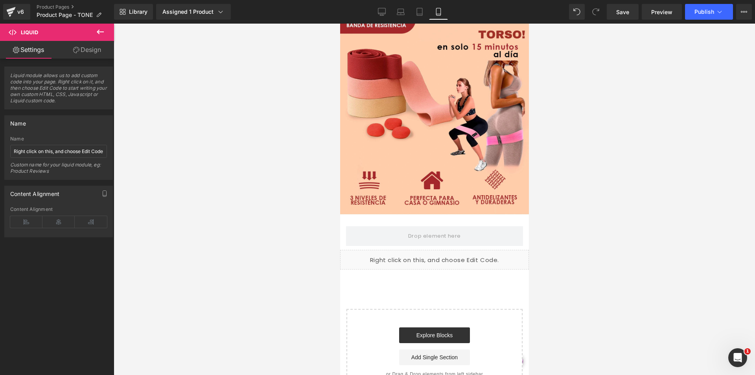
click at [102, 31] on icon at bounding box center [100, 31] width 9 height 9
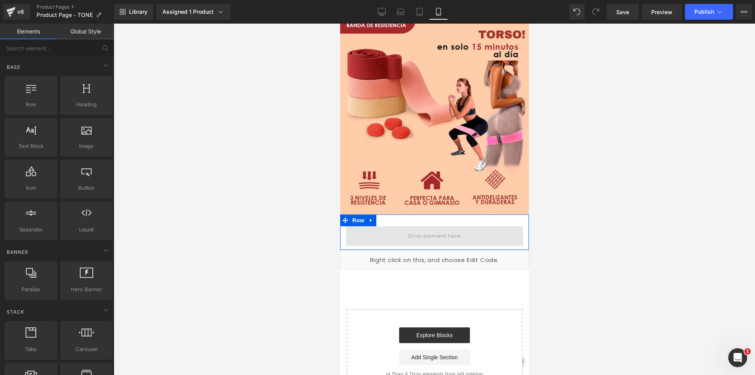
click at [459, 226] on span at bounding box center [434, 236] width 177 height 20
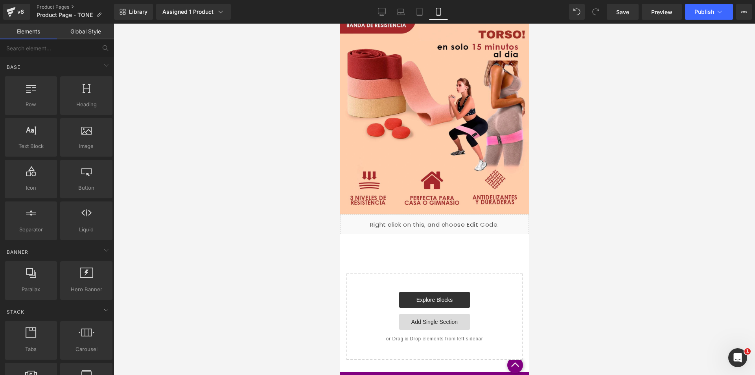
drag, startPoint x: 785, startPoint y: 268, endPoint x: 444, endPoint y: 244, distance: 341.0
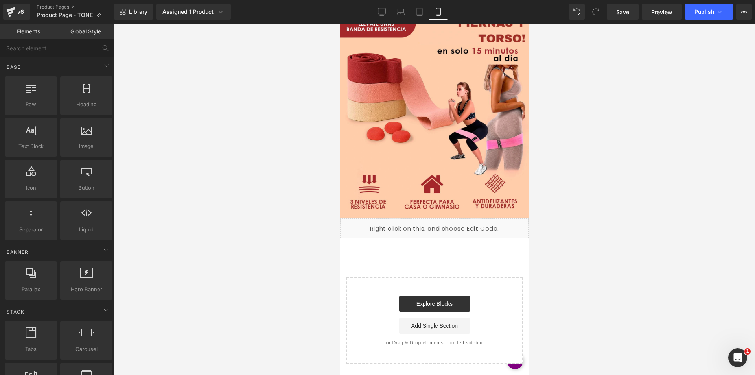
click at [488, 278] on div "Start building your page Explore Blocks Add Single Section or Drag & Drop eleme…" at bounding box center [434, 320] width 175 height 85
click at [361, 296] on div "Explore Blocks Add Single Section" at bounding box center [434, 315] width 151 height 38
click at [363, 296] on div "Explore Blocks Add Single Section" at bounding box center [434, 315] width 151 height 38
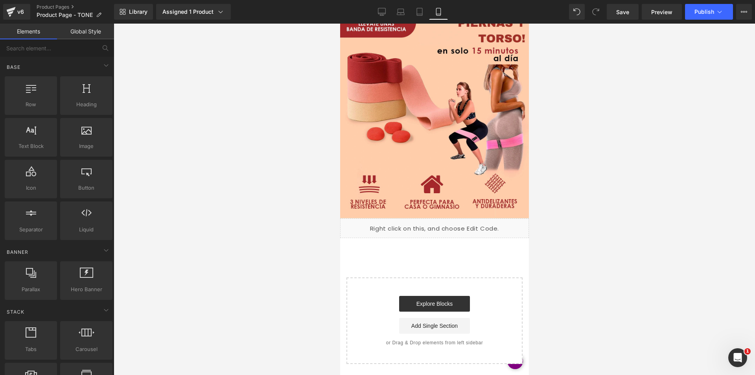
scroll to position [2079, 0]
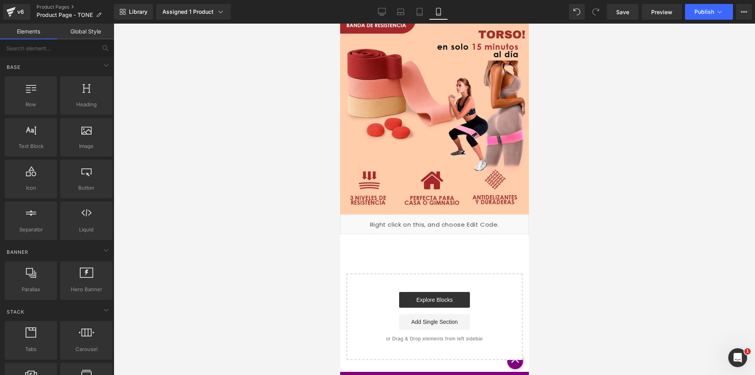
click at [505, 274] on div "Start building your page Explore Blocks Add Single Section or Drag & Drop eleme…" at bounding box center [434, 316] width 175 height 85
click at [619, 13] on span "Save" at bounding box center [622, 12] width 13 height 8
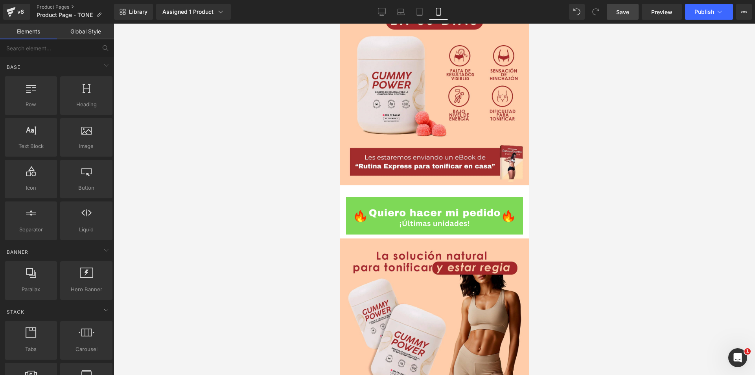
scroll to position [467, 0]
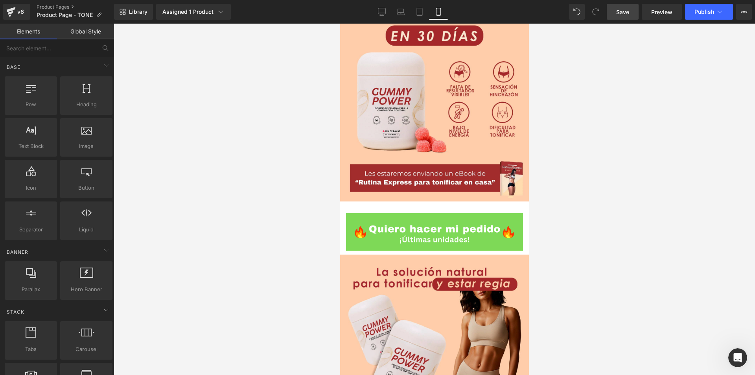
click at [735, 352] on icon "Abrir Intercom Messenger" at bounding box center [737, 357] width 13 height 13
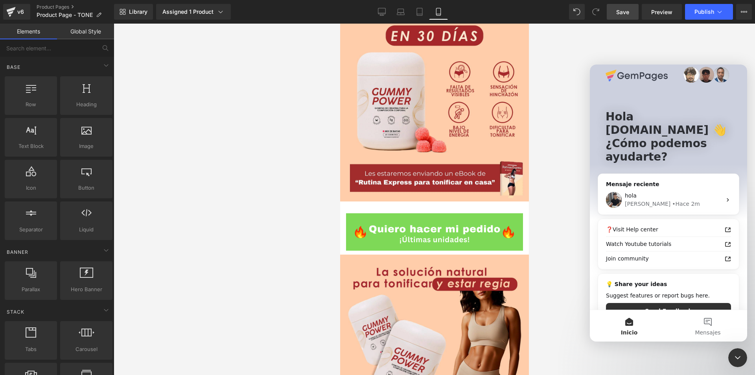
scroll to position [16, 0]
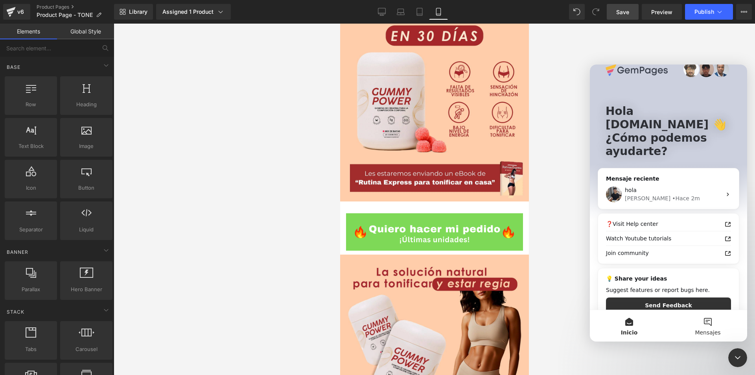
click at [707, 322] on button "Mensajes" at bounding box center [708, 325] width 79 height 31
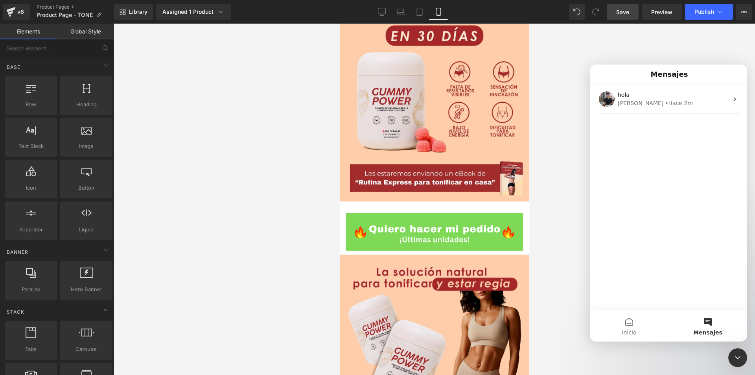
click at [640, 194] on div "hola Tony • Hace 2m" at bounding box center [668, 197] width 157 height 225
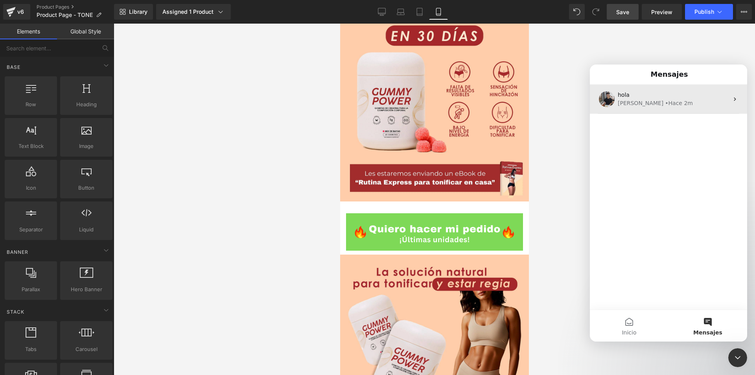
click at [715, 101] on div "Tony • Hace 2m" at bounding box center [673, 103] width 111 height 8
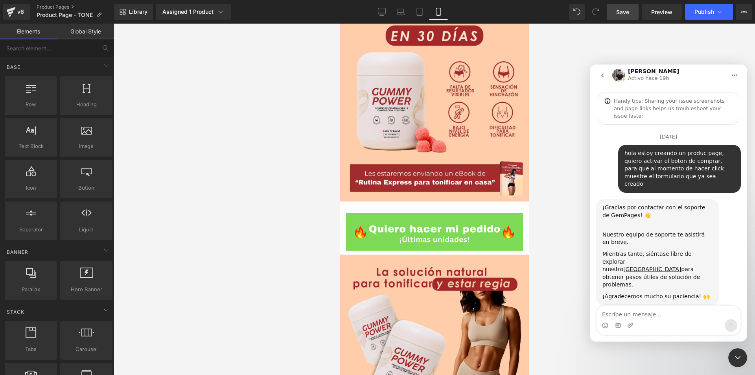
scroll to position [631, 0]
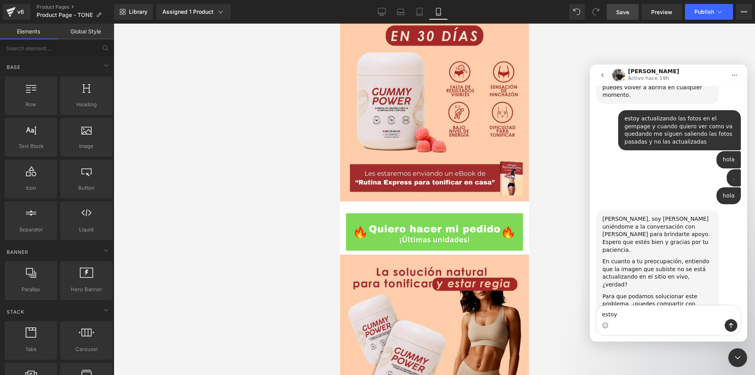
type textarea "estoy"
click at [269, 243] on div at bounding box center [377, 175] width 755 height 351
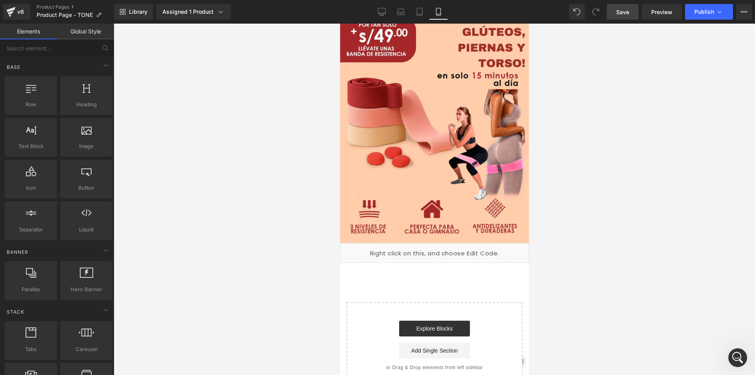
scroll to position [2079, 0]
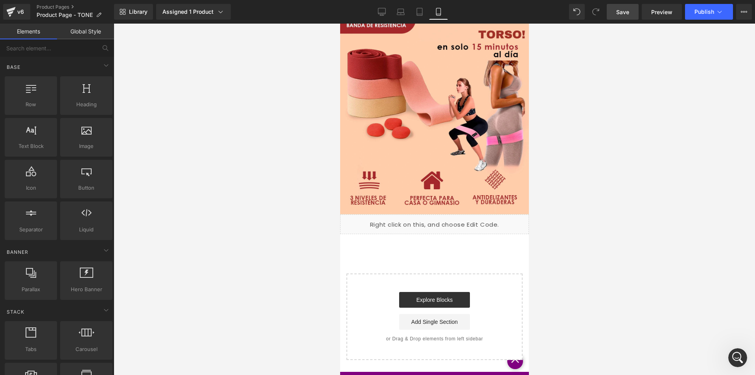
click at [736, 357] on icon "Abrir Intercom Messenger" at bounding box center [737, 357] width 13 height 13
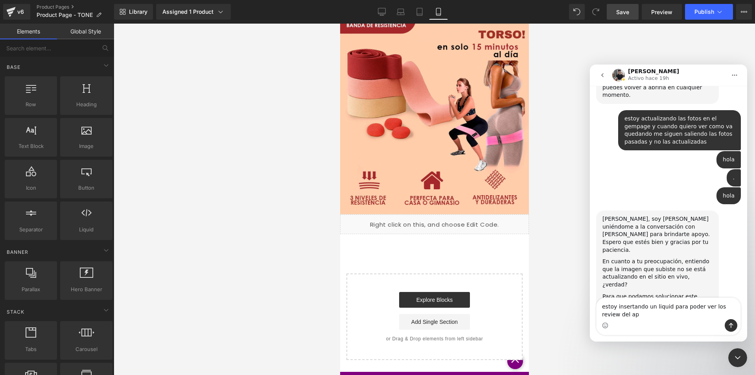
scroll to position [639, 0]
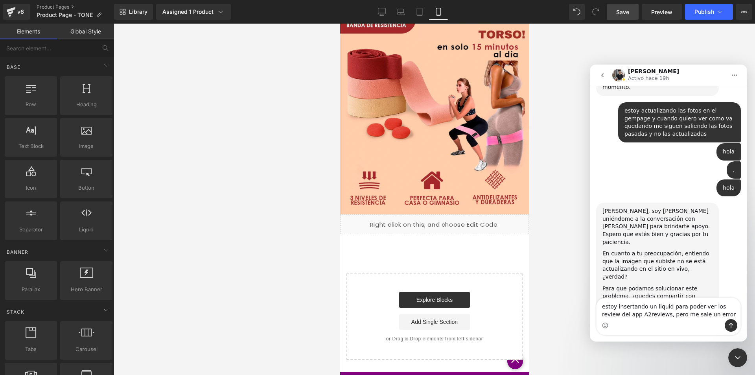
type textarea "estoy insertando un liquid para poder ver los review del app A2reviews, pero me…"
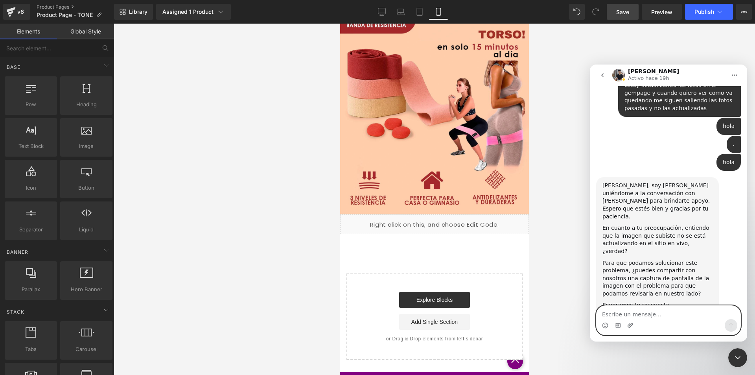
click at [628, 324] on icon "Adjuntar un archivo" at bounding box center [630, 325] width 6 height 6
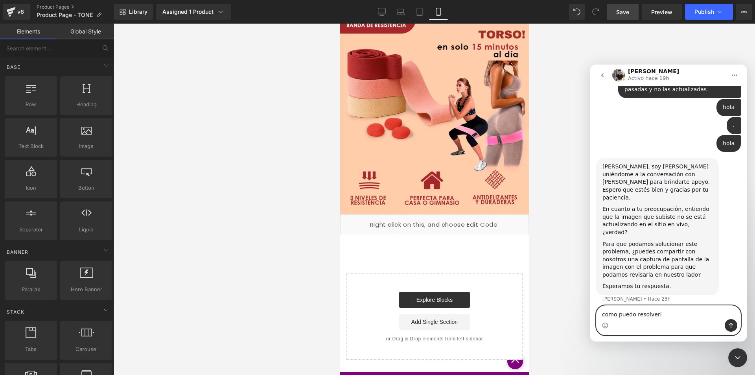
type textarea "como puedo resolverlo"
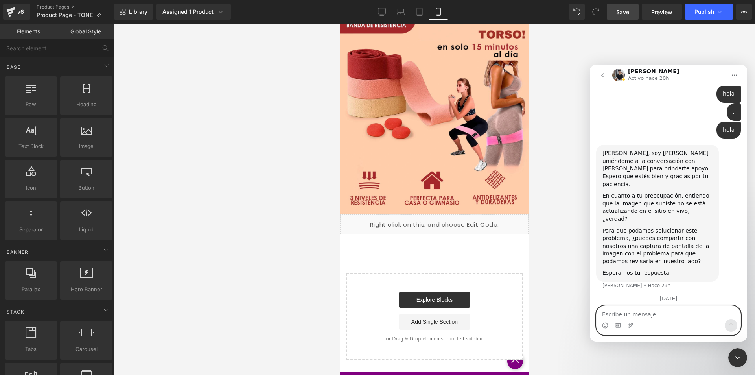
scroll to position [701, 0]
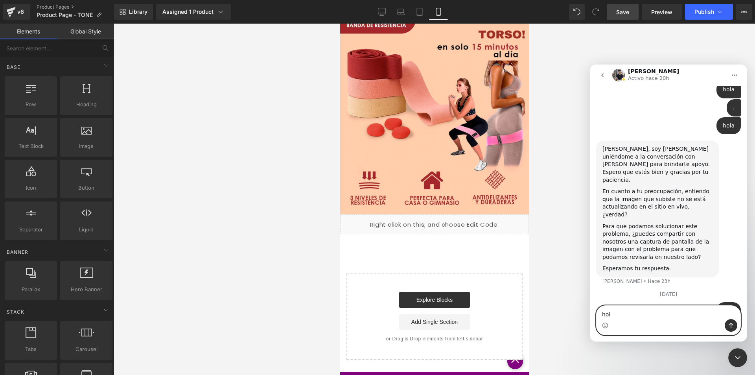
type textarea "hola"
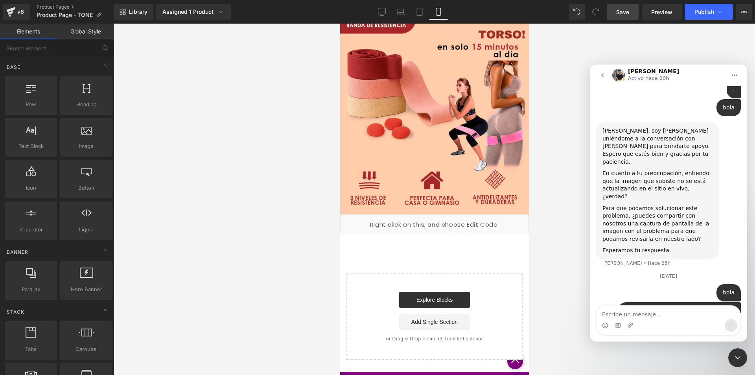
click at [602, 75] on icon "go back" at bounding box center [602, 75] width 2 height 4
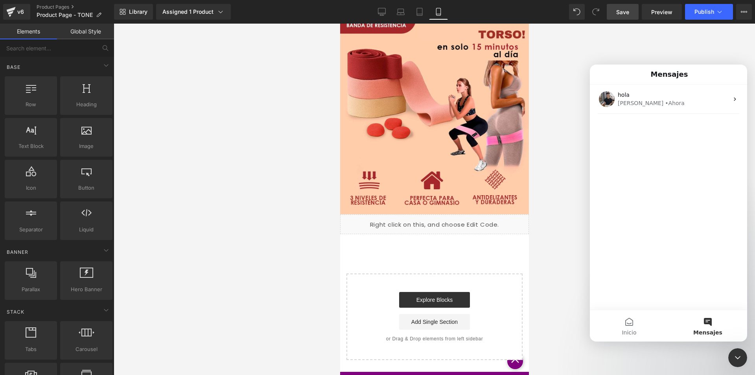
scroll to position [0, 0]
click at [707, 322] on button "Mensajes" at bounding box center [708, 325] width 79 height 31
click at [626, 326] on button "Inicio" at bounding box center [629, 325] width 79 height 31
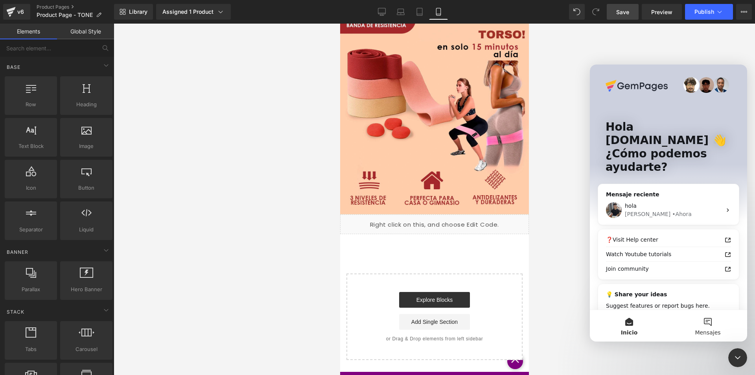
click at [709, 326] on button "Mensajes" at bounding box center [708, 325] width 79 height 31
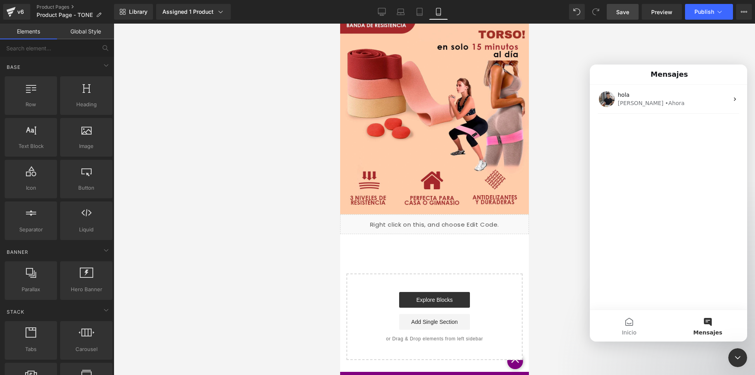
click at [706, 319] on button "Mensajes" at bounding box center [708, 325] width 79 height 31
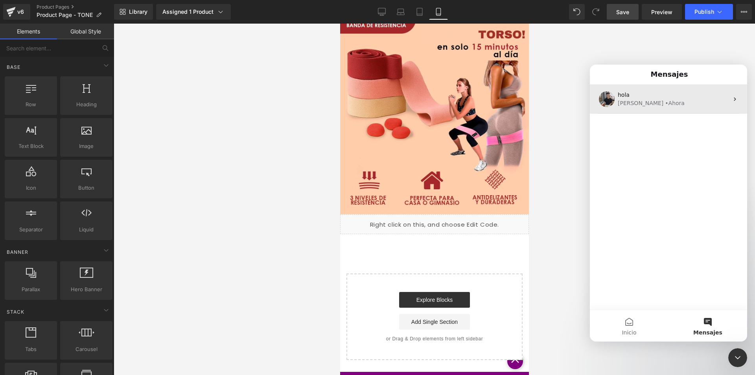
click at [681, 106] on div "Tony • Ahora" at bounding box center [673, 103] width 111 height 8
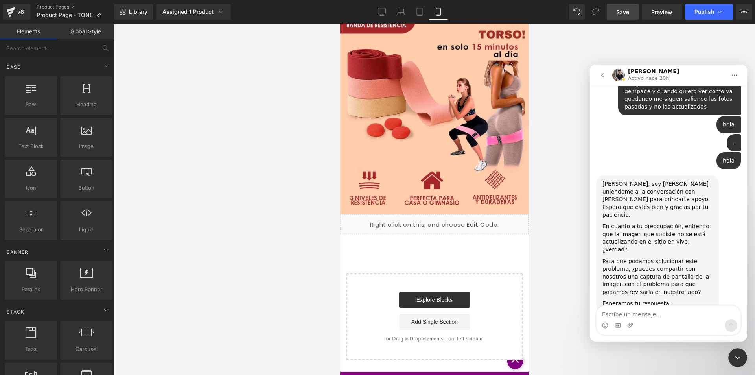
scroll to position [719, 0]
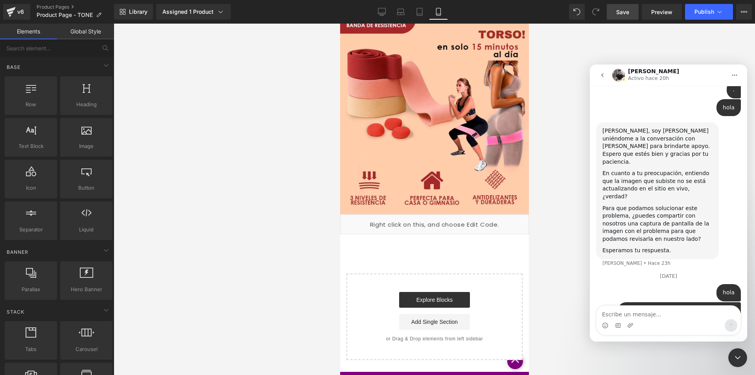
click at [565, 261] on div at bounding box center [377, 175] width 755 height 351
